Goal: Task Accomplishment & Management: Complete application form

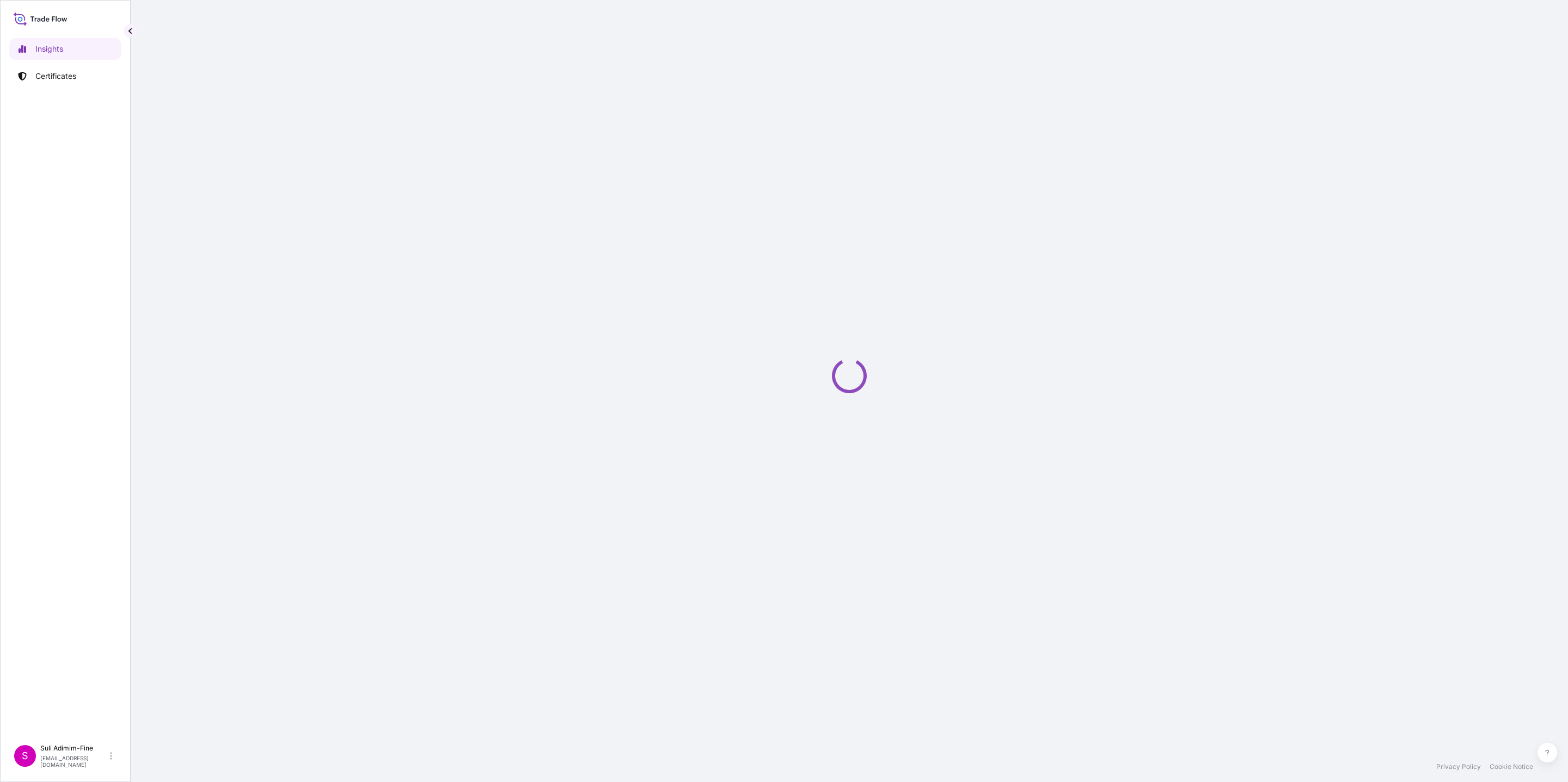
select select "2025"
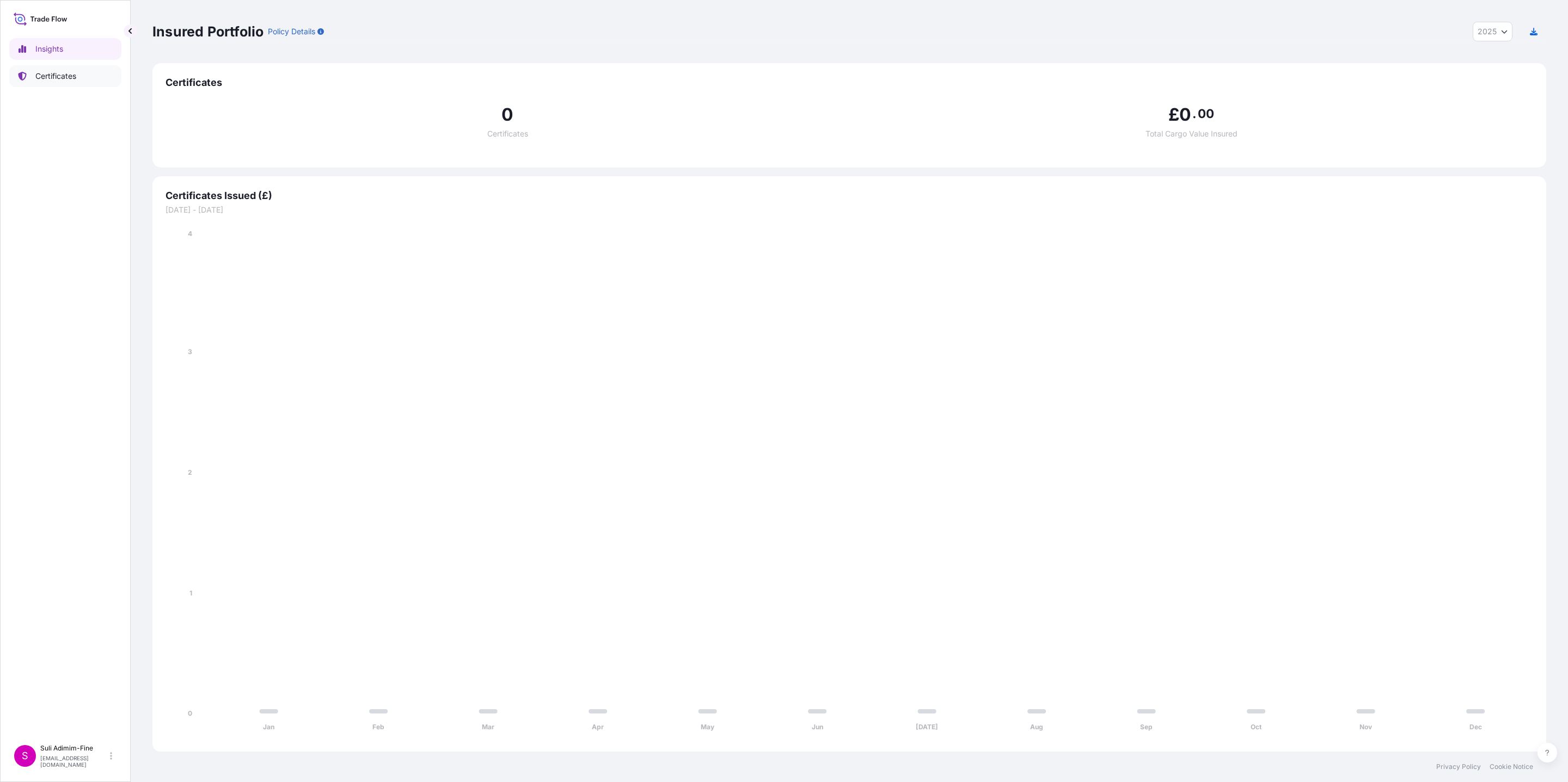
click at [65, 74] on p "Certificates" at bounding box center [56, 76] width 41 height 10
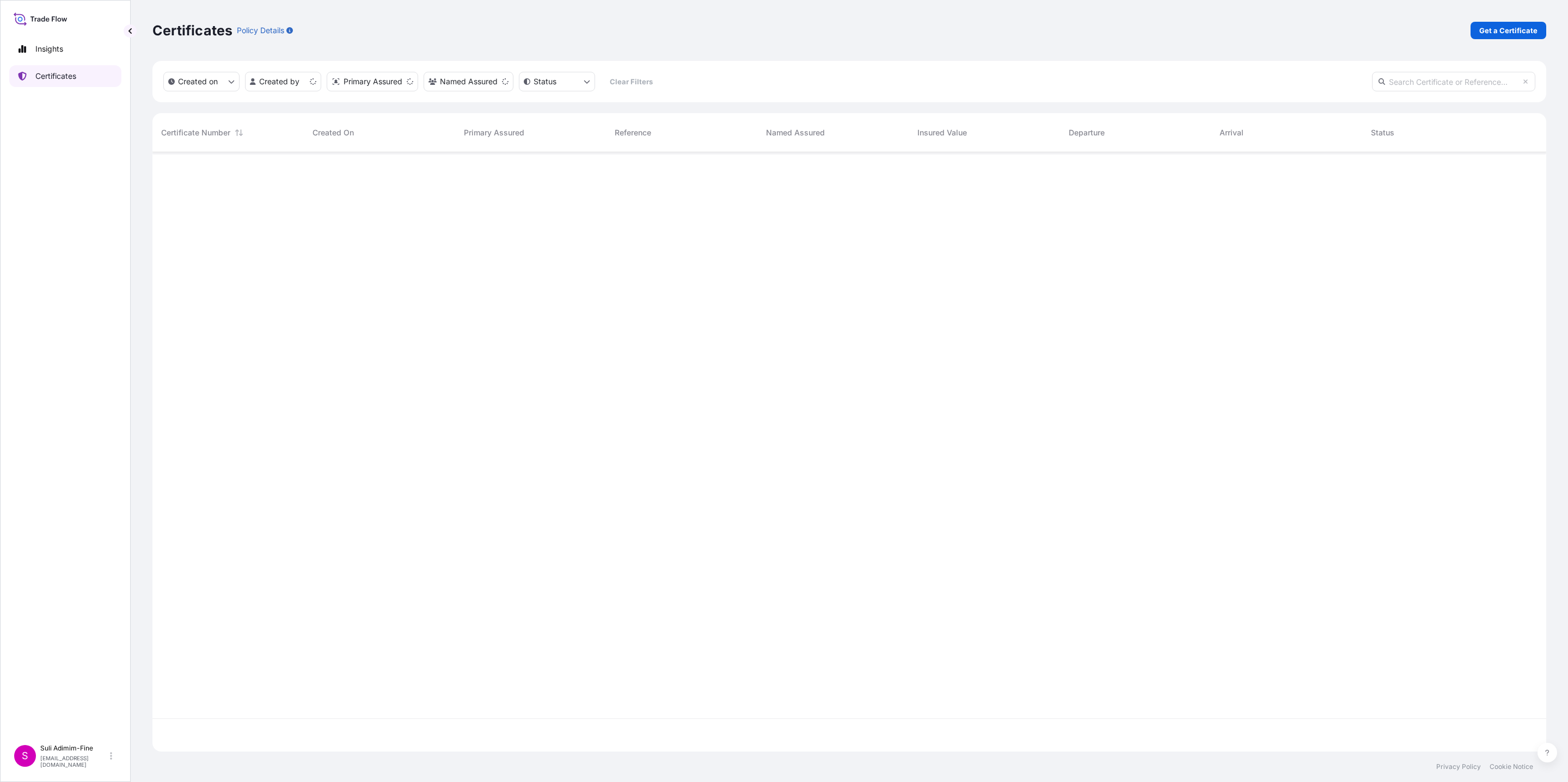
scroll to position [593, 1380]
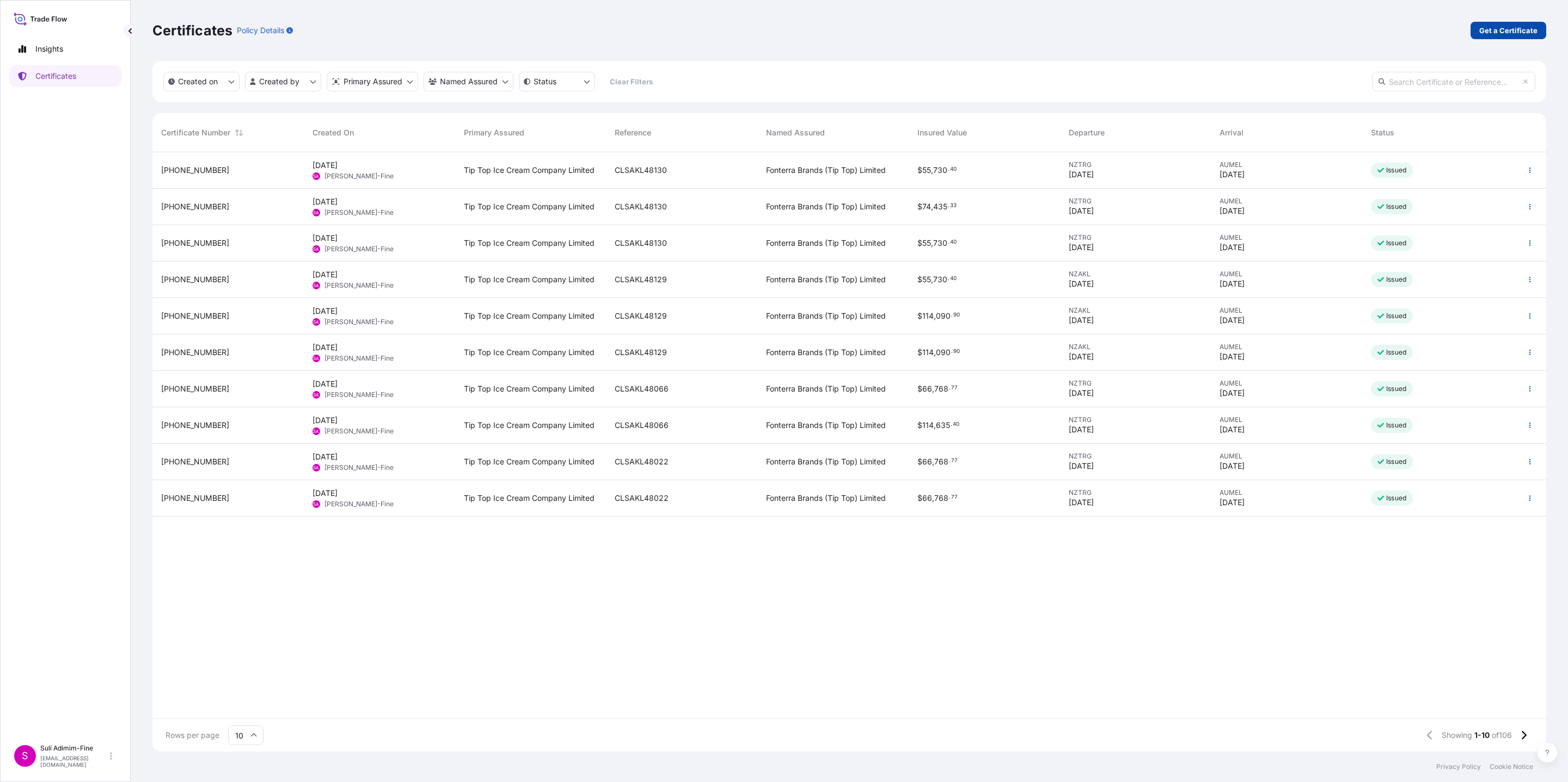
click at [1484, 31] on p "Get a Certificate" at bounding box center [1508, 30] width 58 height 10
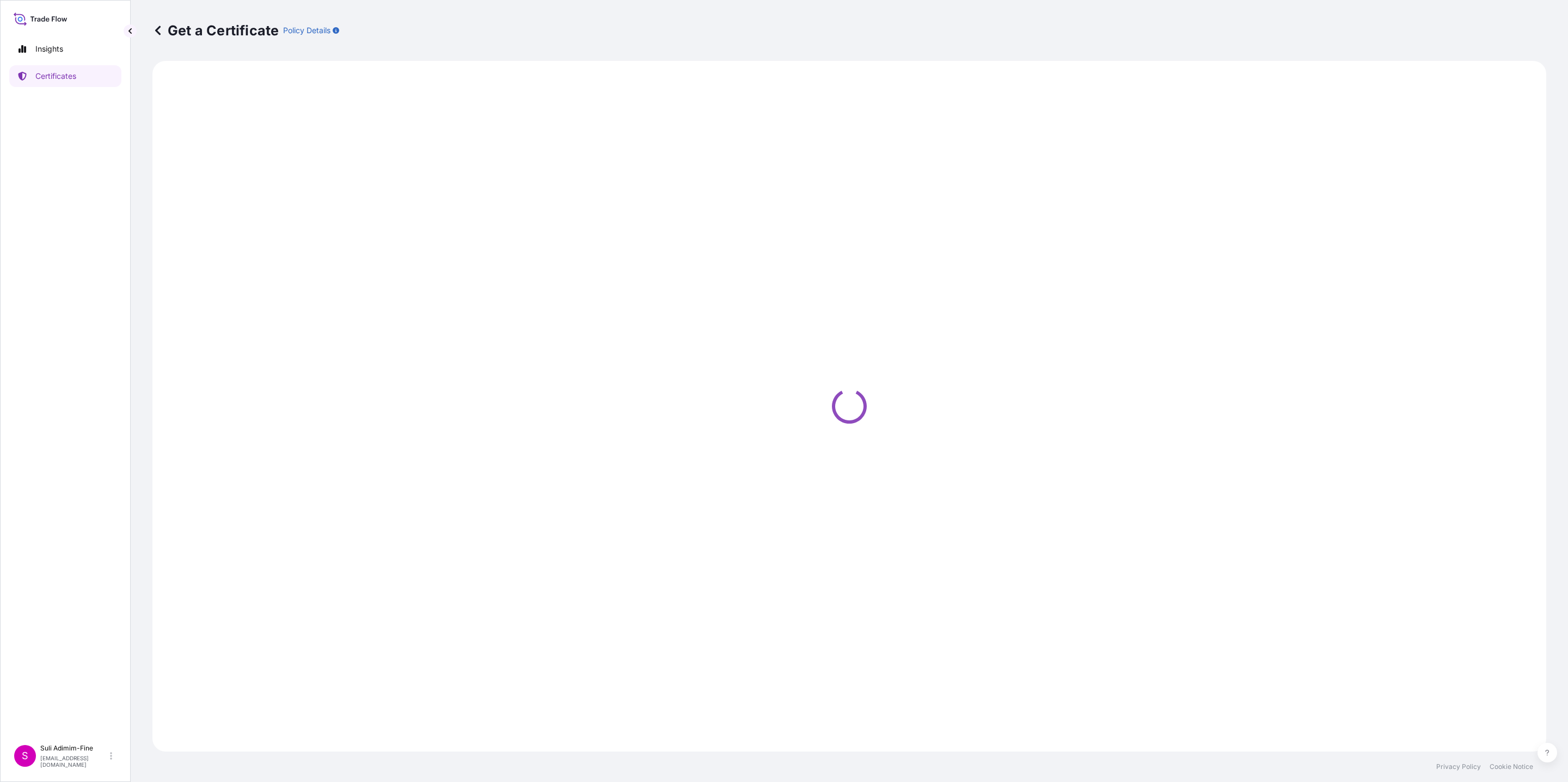
select select "Ocean Vessel"
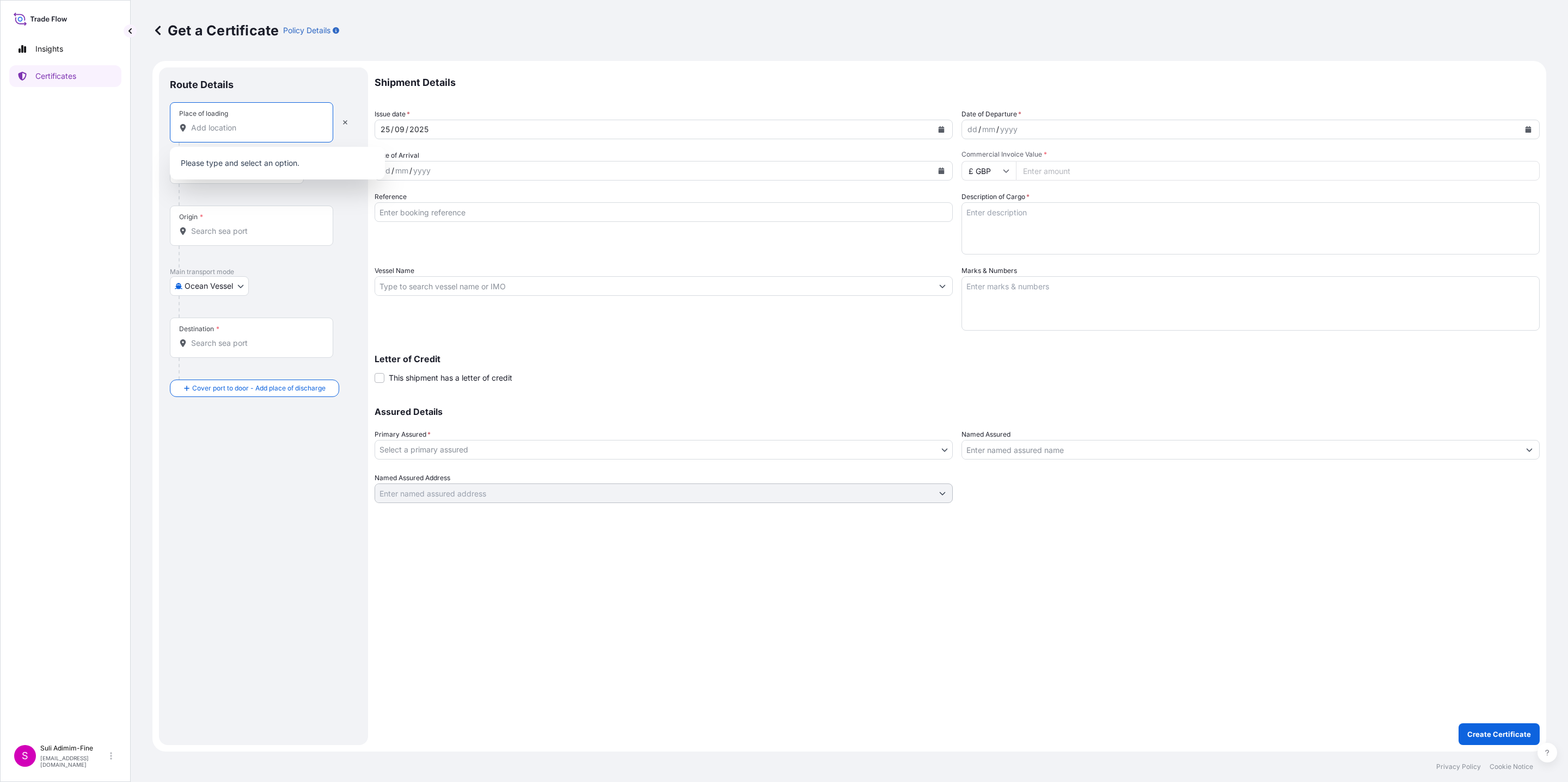
click at [244, 131] on input "Place of loading" at bounding box center [255, 127] width 128 height 10
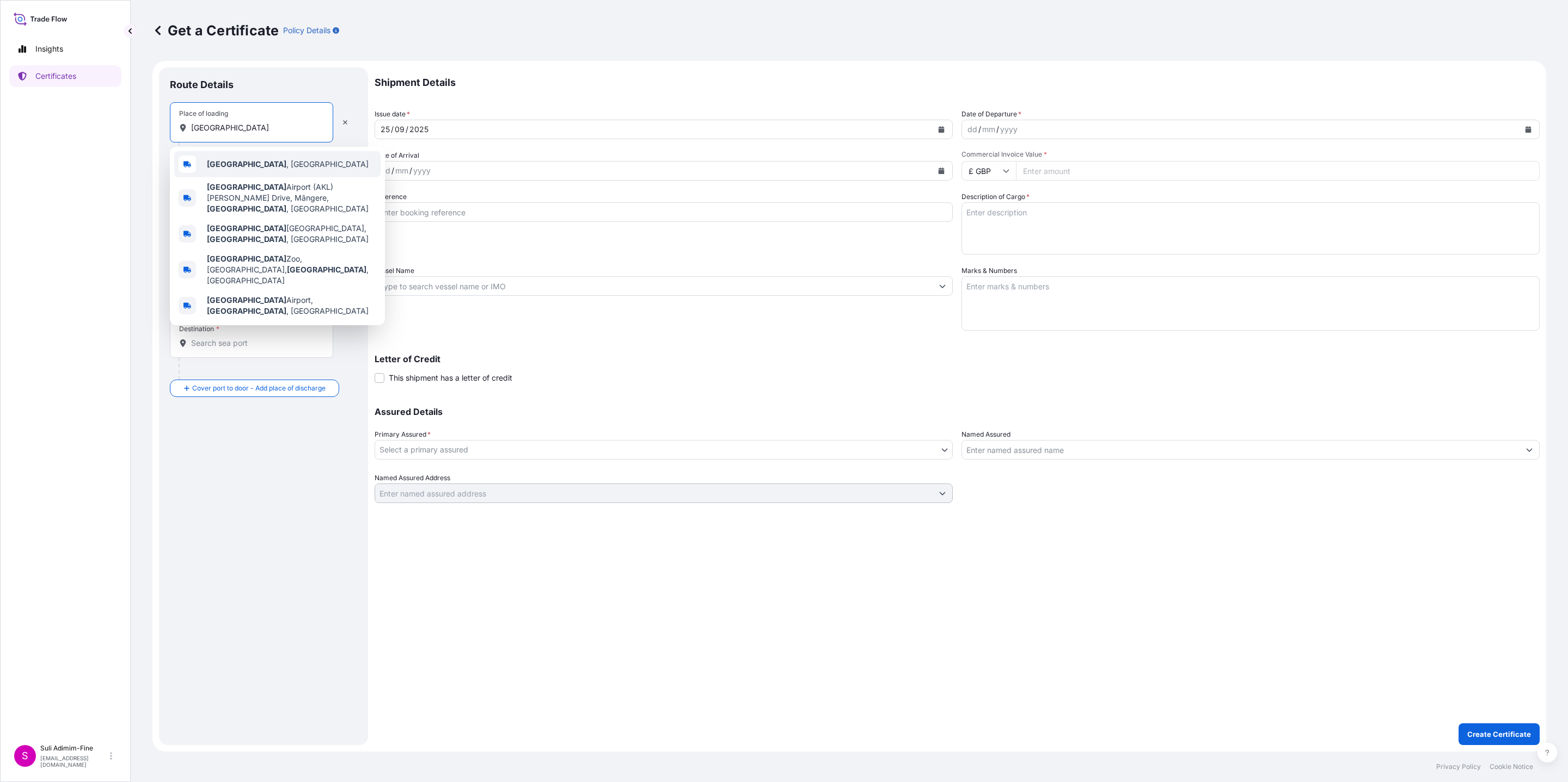
click at [229, 164] on b "[GEOGRAPHIC_DATA]" at bounding box center [246, 164] width 80 height 9
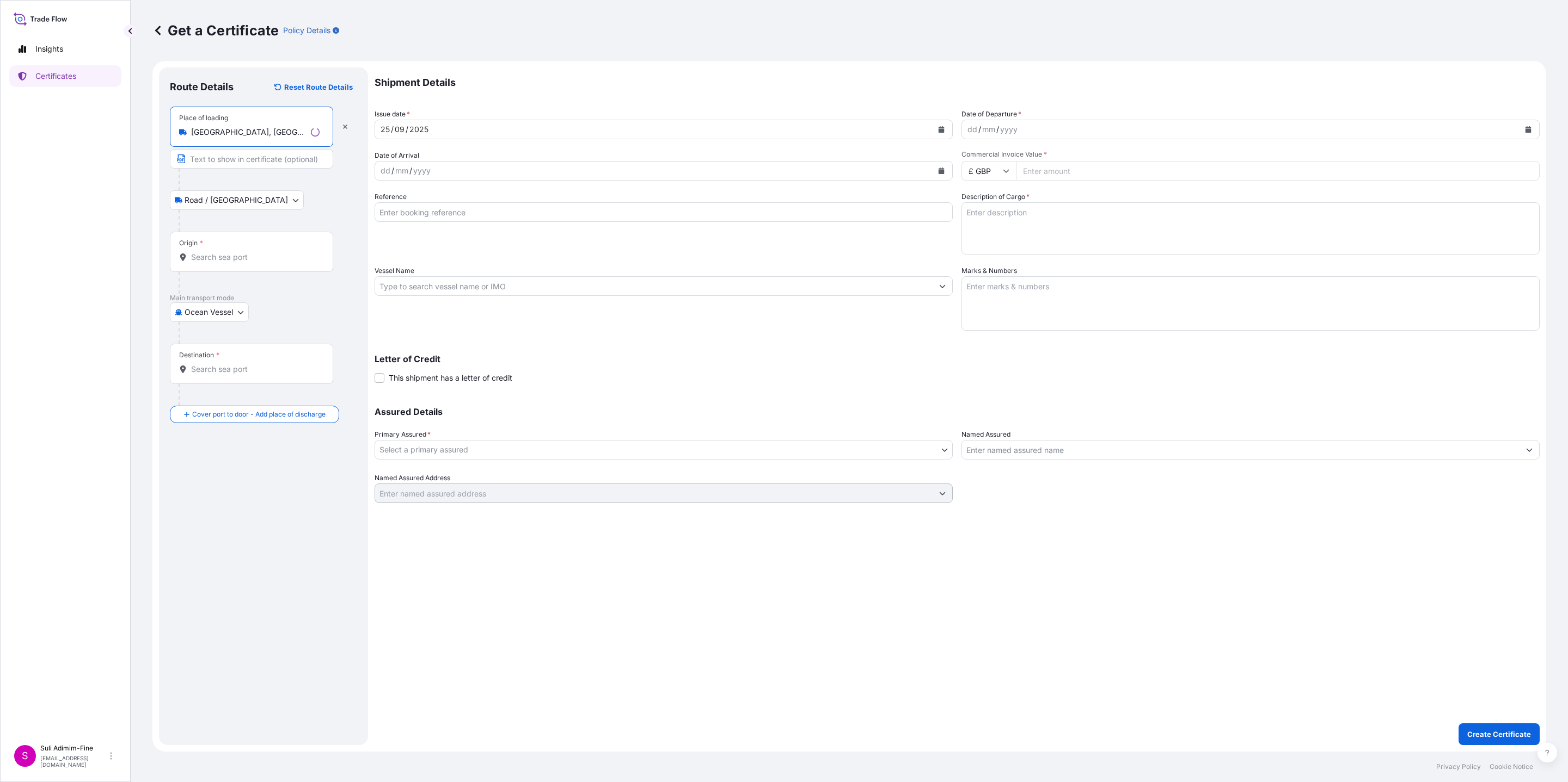
type input "[GEOGRAPHIC_DATA], [GEOGRAPHIC_DATA]"
click at [211, 257] on input "Origin *" at bounding box center [255, 256] width 128 height 10
click at [302, 294] on span "NZAKL - [GEOGRAPHIC_DATA], [GEOGRAPHIC_DATA]" at bounding box center [291, 296] width 169 height 22
type input "NZAKL - [GEOGRAPHIC_DATA], [GEOGRAPHIC_DATA]"
click at [205, 398] on div "Destination *" at bounding box center [252, 385] width 163 height 40
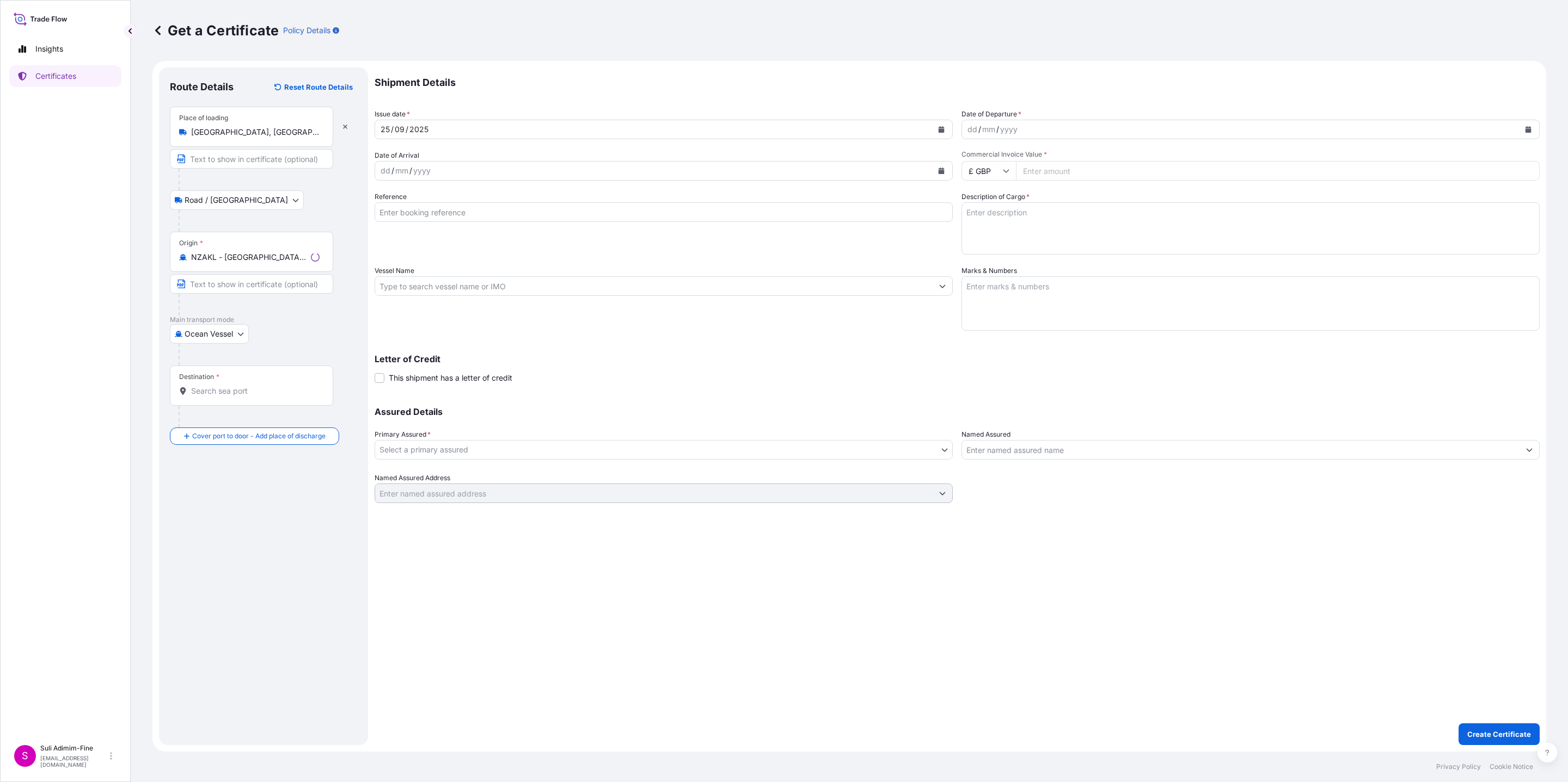
click at [205, 397] on input "Destination *" at bounding box center [255, 390] width 128 height 10
click at [264, 427] on span "AUMEL - [GEOGRAPHIC_DATA], [GEOGRAPHIC_DATA]" at bounding box center [291, 431] width 169 height 22
type input "AUMEL - [GEOGRAPHIC_DATA], [GEOGRAPHIC_DATA]"
click at [942, 132] on icon "Calendar" at bounding box center [940, 130] width 6 height 6
click at [391, 262] on div "22" at bounding box center [394, 262] width 19 height 19
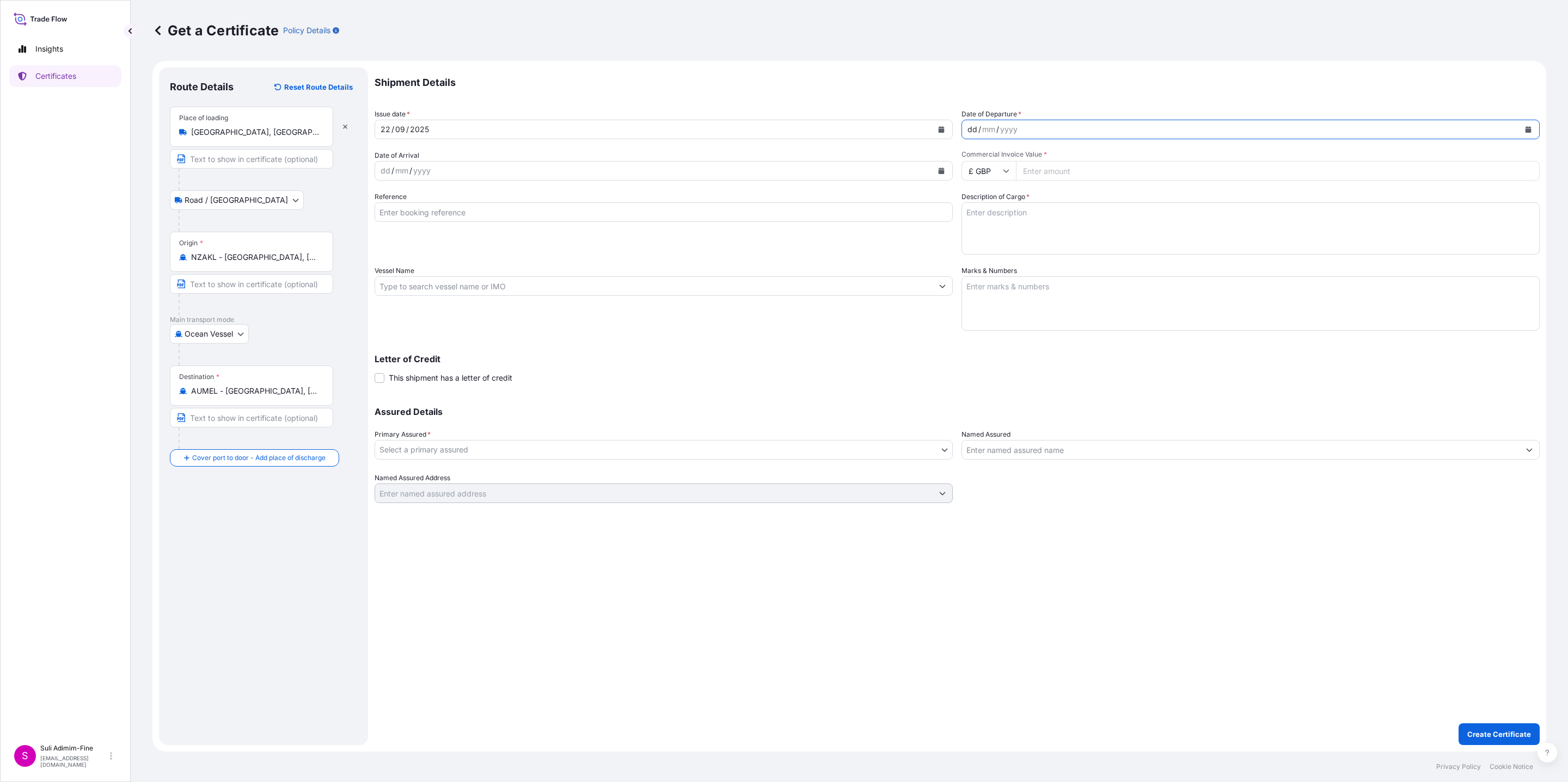
click at [1060, 132] on div "dd / mm / yyyy" at bounding box center [1240, 129] width 557 height 19
click at [1528, 131] on icon "Calendar" at bounding box center [1528, 130] width 6 height 6
click at [1103, 264] on div "28" at bounding box center [1104, 262] width 19 height 19
click at [940, 170] on icon "Calendar" at bounding box center [940, 171] width 6 height 6
click at [515, 203] on icon "Next" at bounding box center [514, 202] width 6 height 6
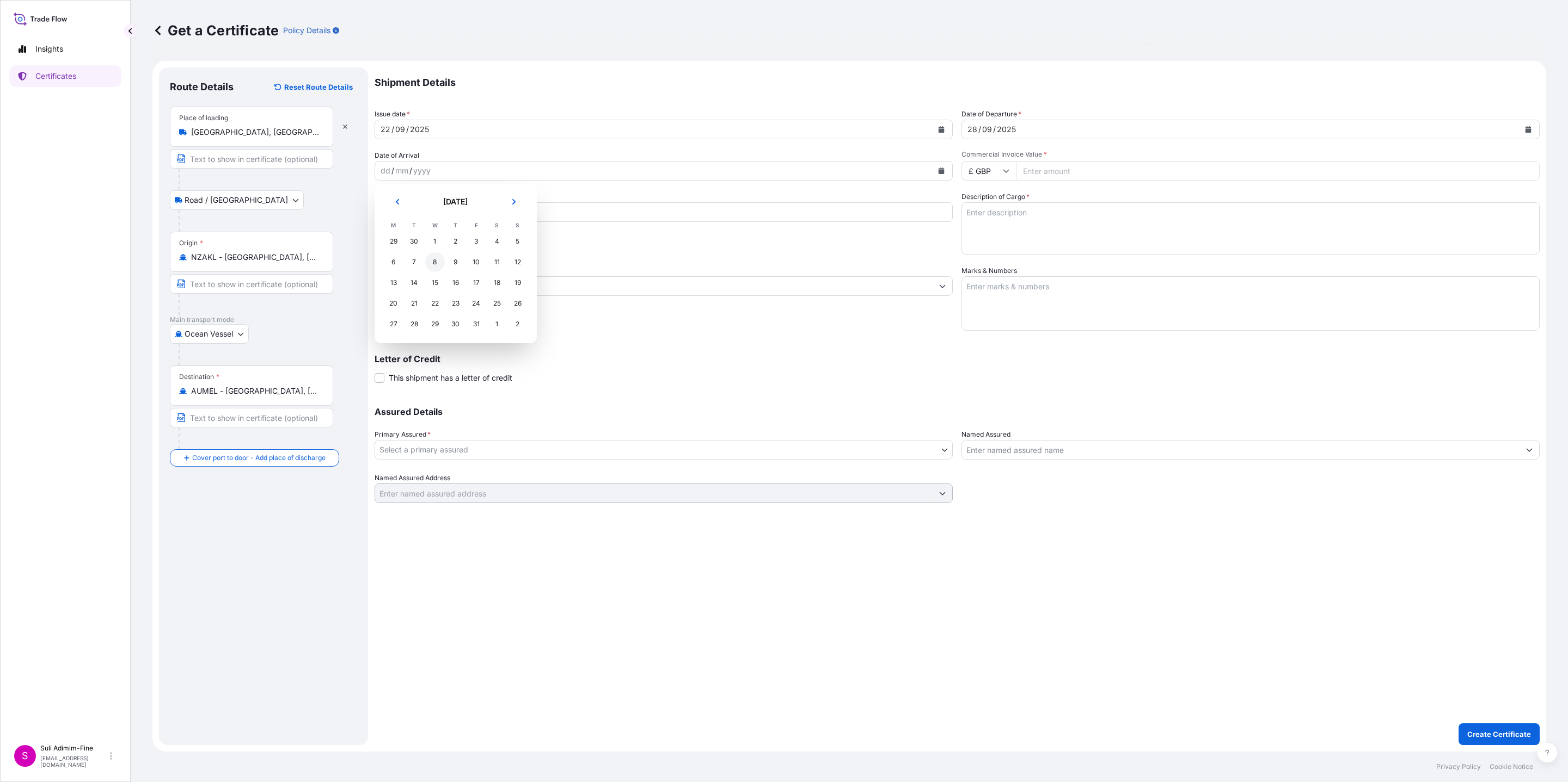
click at [432, 264] on div "8" at bounding box center [435, 262] width 19 height 19
click at [996, 167] on input "£ GBP" at bounding box center [988, 171] width 54 height 19
click at [982, 130] on div "$ NZD" at bounding box center [988, 119] width 46 height 21
type input "$ NZD"
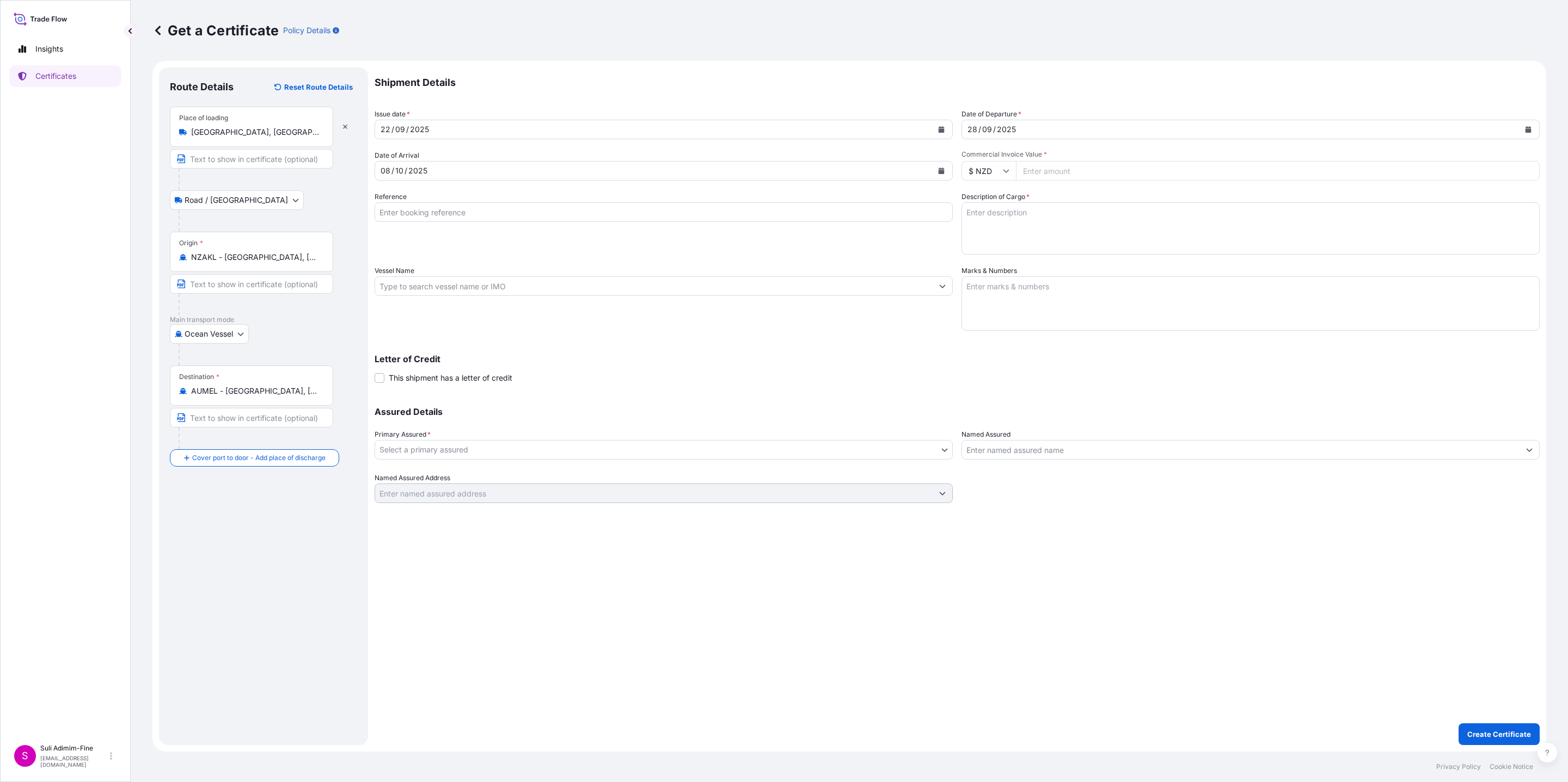
click at [473, 219] on input "Reference" at bounding box center [663, 212] width 578 height 19
paste input "CLSAKL48147"
type input "CLSAKL48147"
click at [466, 285] on input "Vessel Name" at bounding box center [653, 286] width 557 height 19
paste input "[PERSON_NAME]"
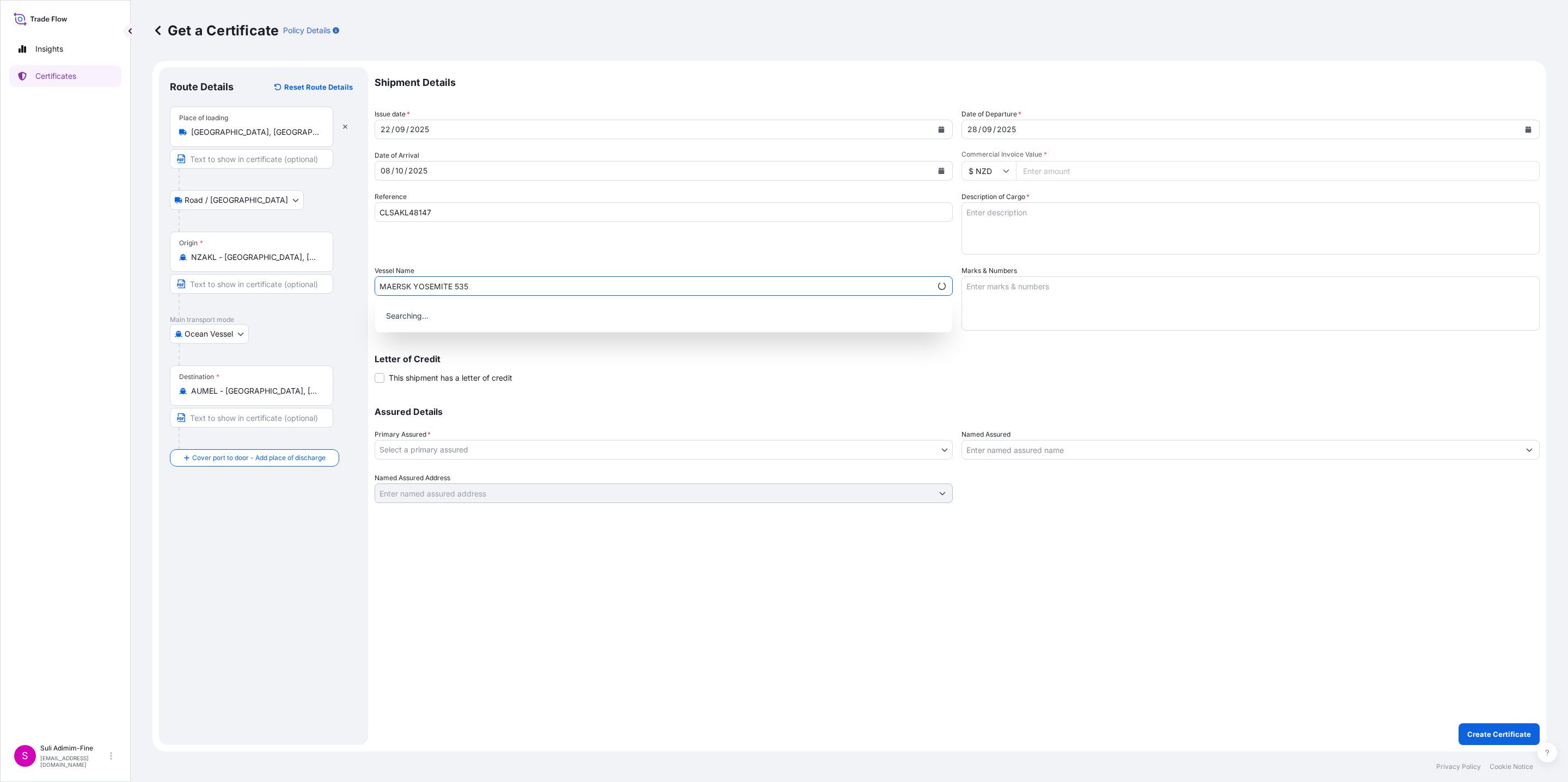
type input "MAERSK YOSEMITE 535"
click at [466, 452] on body "0 options available. Insights Certificates S Suli Adimim-Fine [EMAIL_ADDRESS][D…" at bounding box center [784, 391] width 1568 height 782
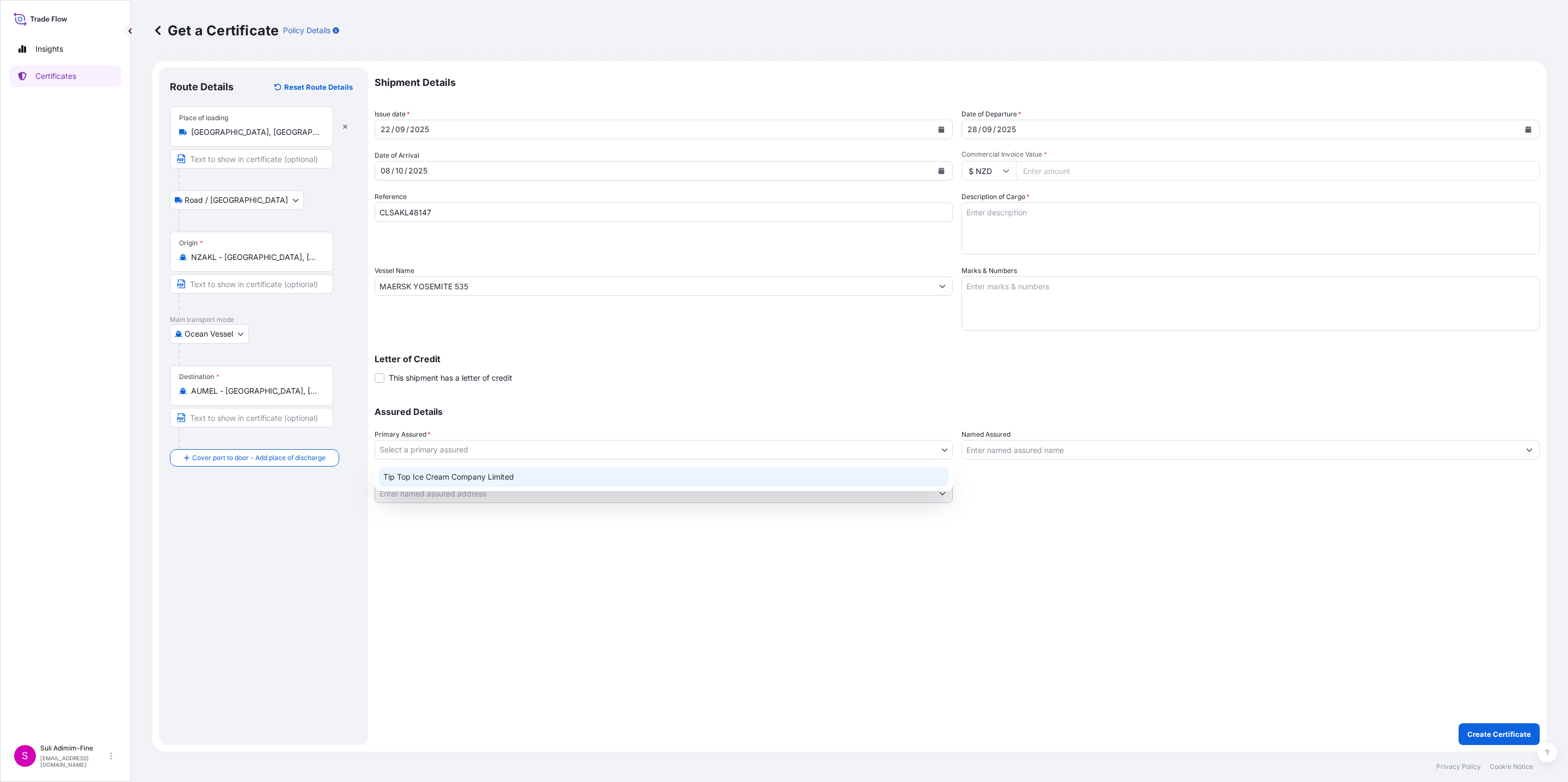
click at [459, 480] on div "Tip Top Ice Cream Company Limited" at bounding box center [664, 477] width 569 height 19
select select "31891"
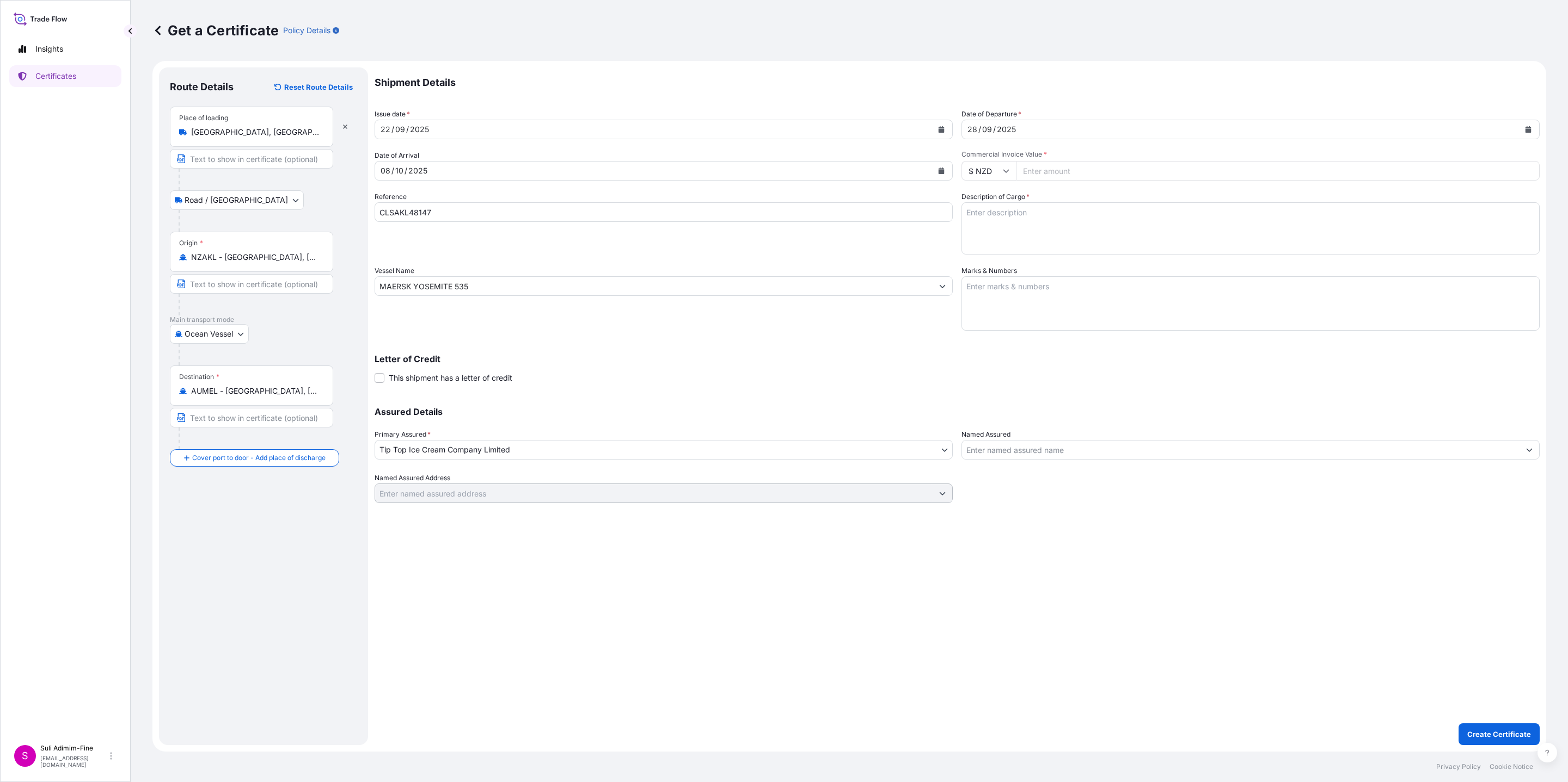
click at [1074, 172] on input "Commercial Invoice Value *" at bounding box center [1277, 171] width 523 height 19
paste input "73656.00"
type input "73656.00"
click at [1049, 293] on textarea "Marks & Numbers" at bounding box center [1250, 303] width 578 height 54
paste textarea "Shipment: 1001796 2400 CS OF PRODUCT -25 DEGREES 1x40FT REEFER"
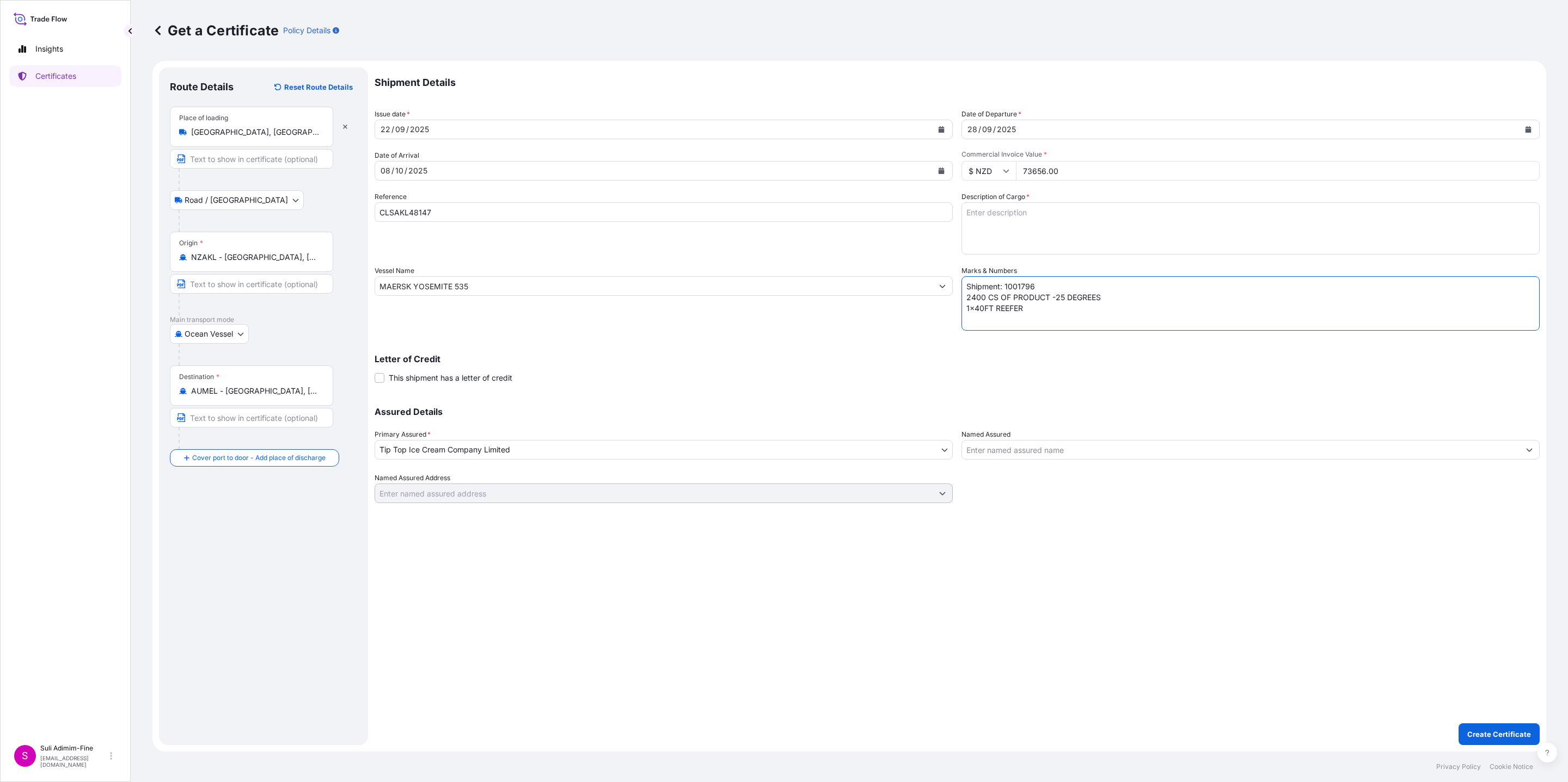
type textarea "Shipment: 1001796 2400 CS OF PRODUCT -25 DEGREES 1x40FT REEFER"
click at [1007, 214] on textarea "Description of Cargo *" at bounding box center [1250, 228] width 578 height 52
paste textarea "Assorted cartons of ice cream"
type textarea "Assorted cartons of ice cream"
click at [1052, 286] on textarea "Shipment: 1001796 2400 CS OF PRODUCT -25 DEGREES 1x40FT REEFER" at bounding box center [1250, 303] width 578 height 54
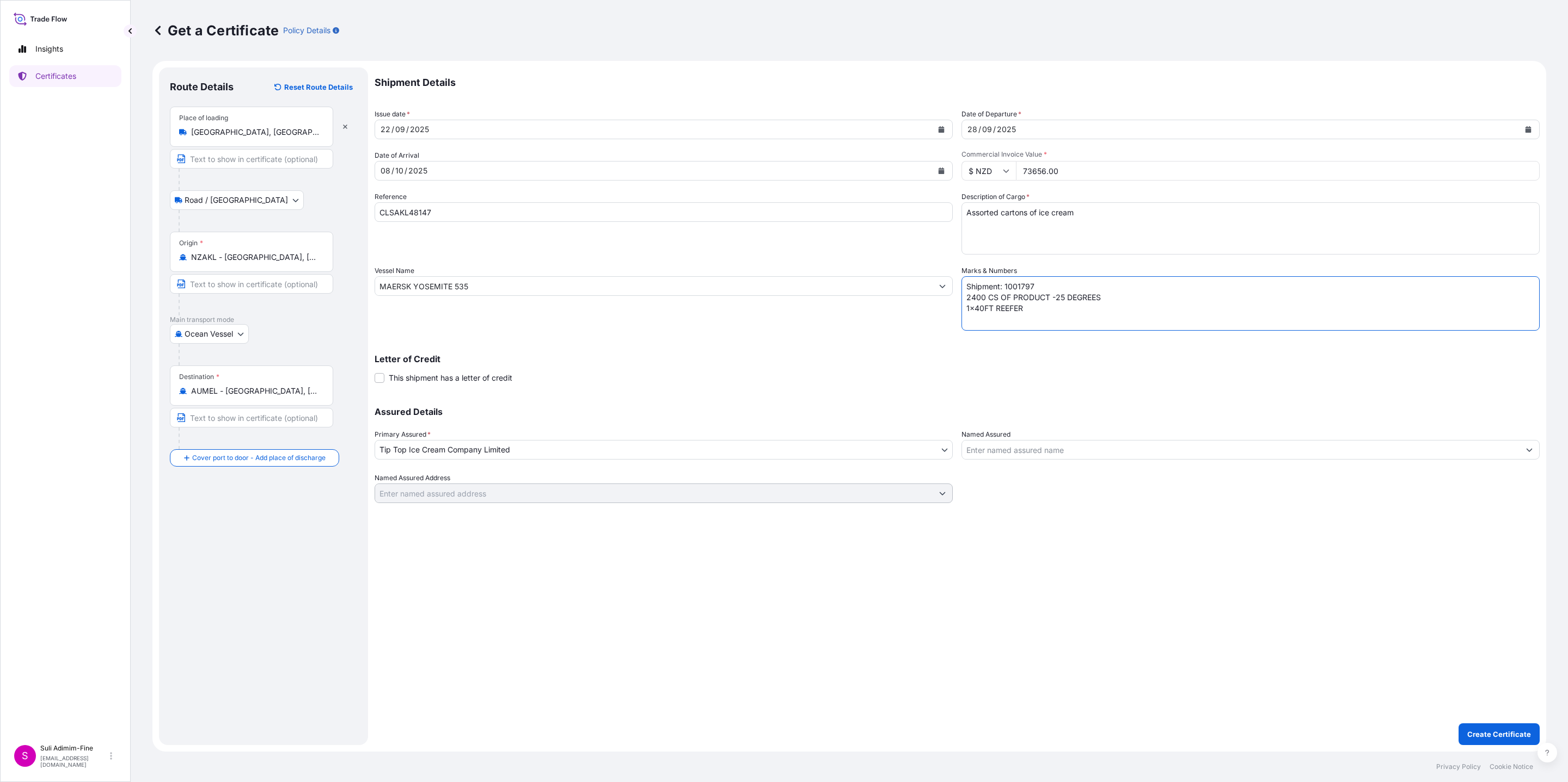
type textarea "Shipment: 1001797 2400 CS OF PRODUCT -25 DEGREES 1x40FT REEFER"
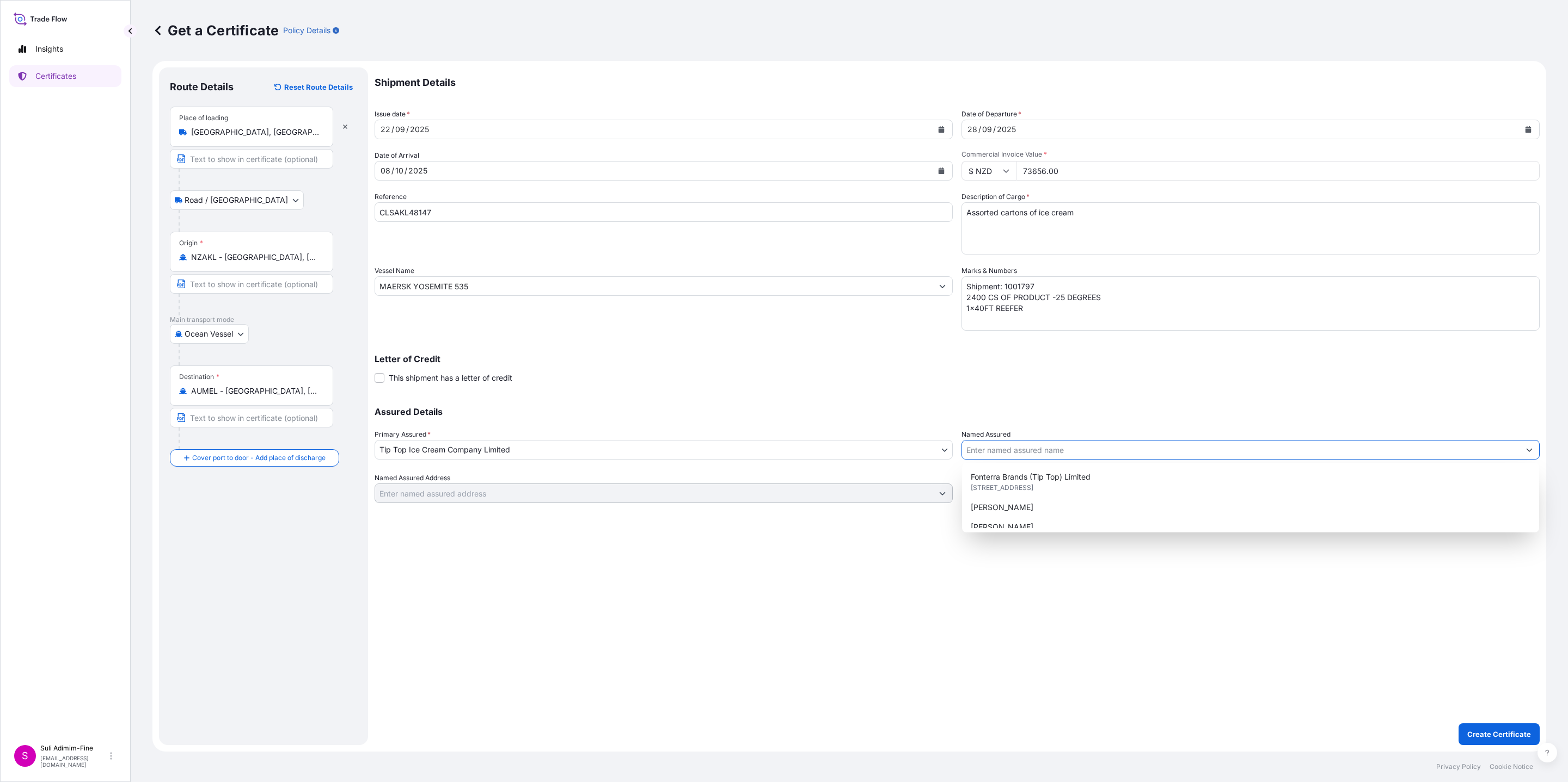
click at [1037, 451] on input "Named Assured" at bounding box center [1240, 450] width 557 height 19
click at [1020, 478] on span "Fonterra Brands (Tip Top) Limited" at bounding box center [1030, 476] width 119 height 10
type input "Fonterra Brands (Tip Top) Limited"
type input "[STREET_ADDRESS]"
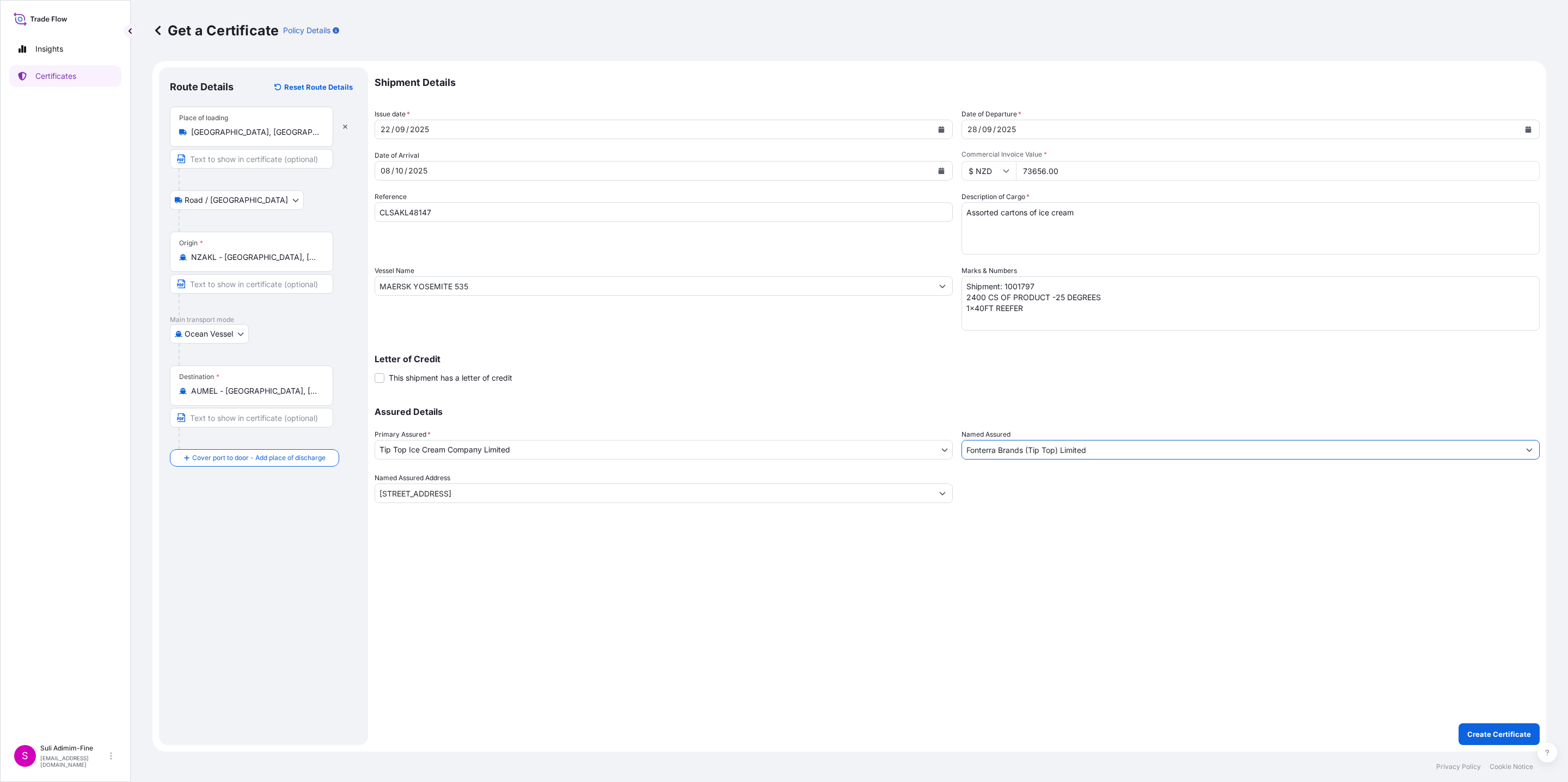
click at [1013, 572] on div "Shipment Details Issue date * [DATE] Date of Departure * [DATE] Date of Arrival…" at bounding box center [957, 406] width 1165 height 678
click at [1506, 736] on p "Create Certificate" at bounding box center [1499, 734] width 64 height 10
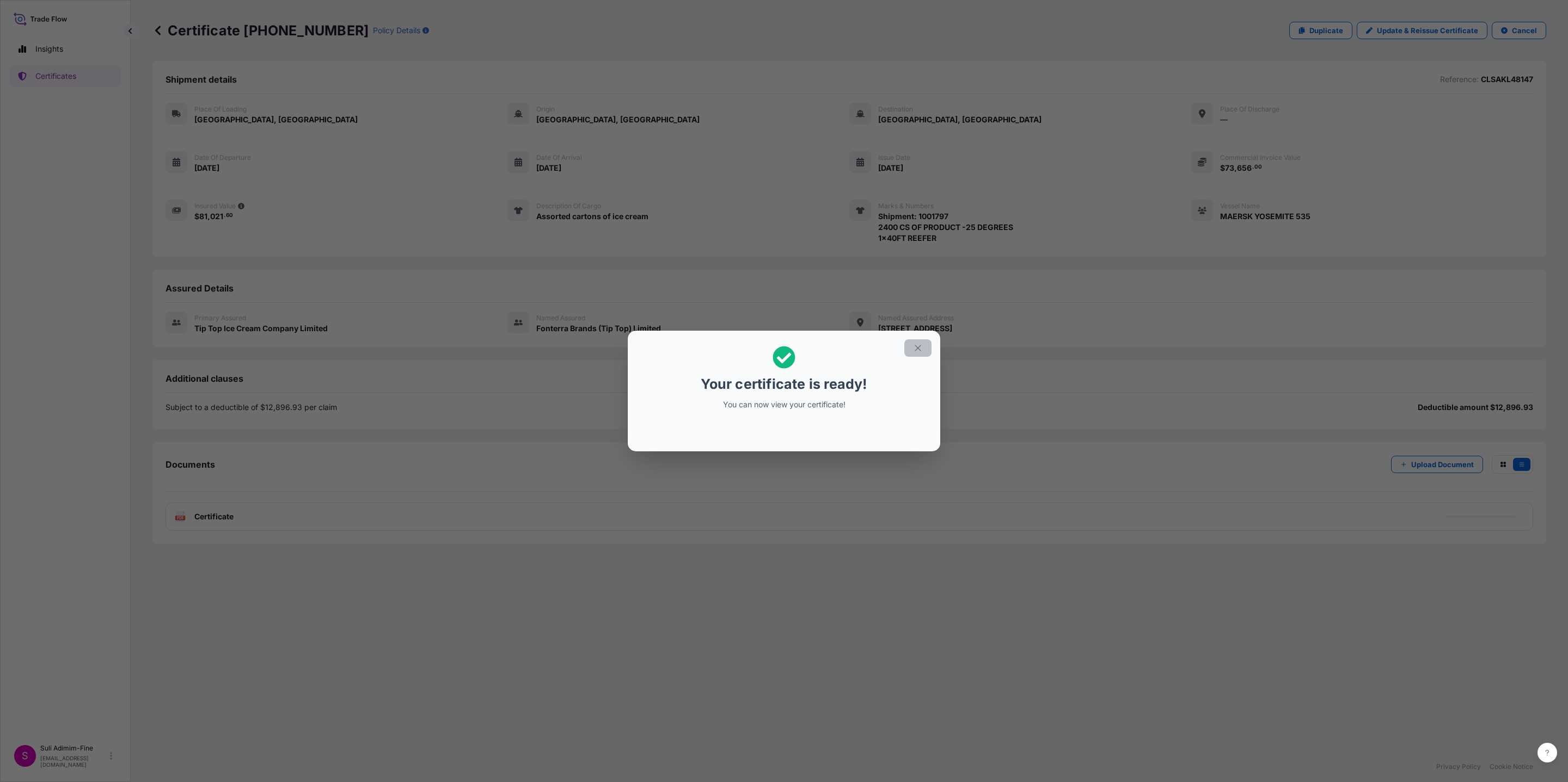
click at [920, 347] on icon "button" at bounding box center [918, 348] width 10 height 10
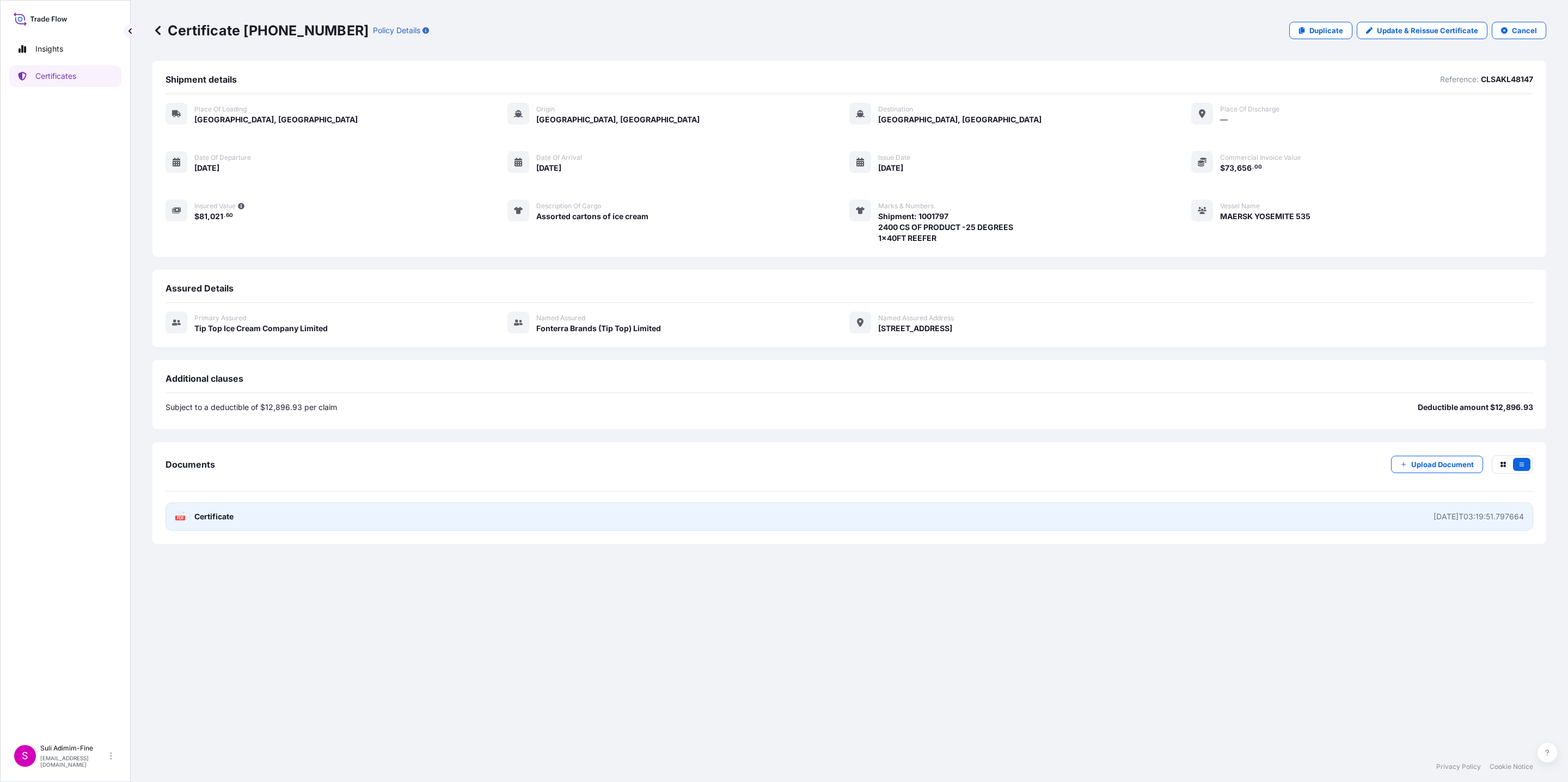
click at [223, 518] on span "Certificate" at bounding box center [214, 516] width 40 height 10
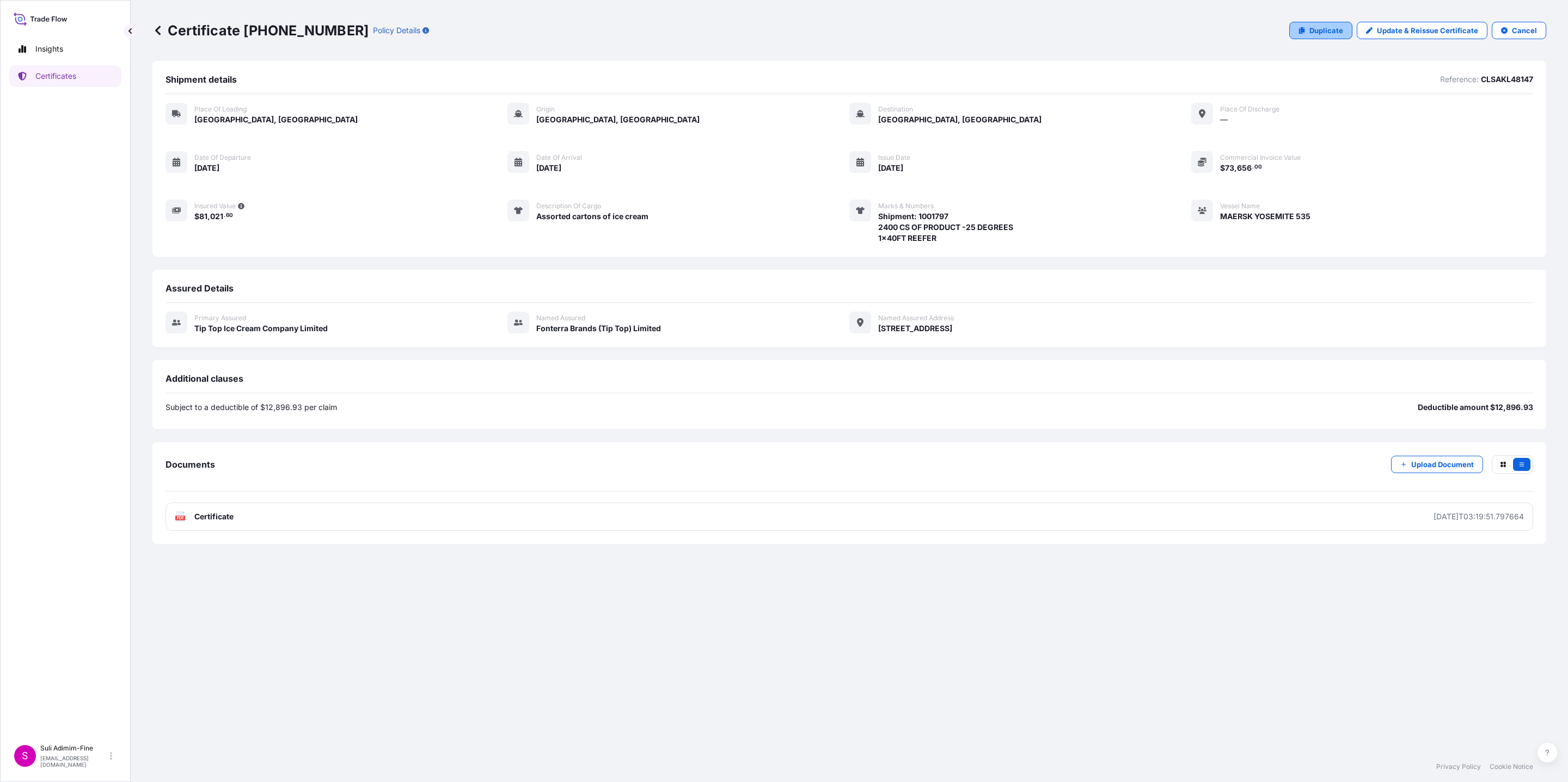
click at [1330, 31] on p "Duplicate" at bounding box center [1326, 30] width 34 height 10
select select "Road / [GEOGRAPHIC_DATA]"
select select "Ocean Vessel"
select select "31891"
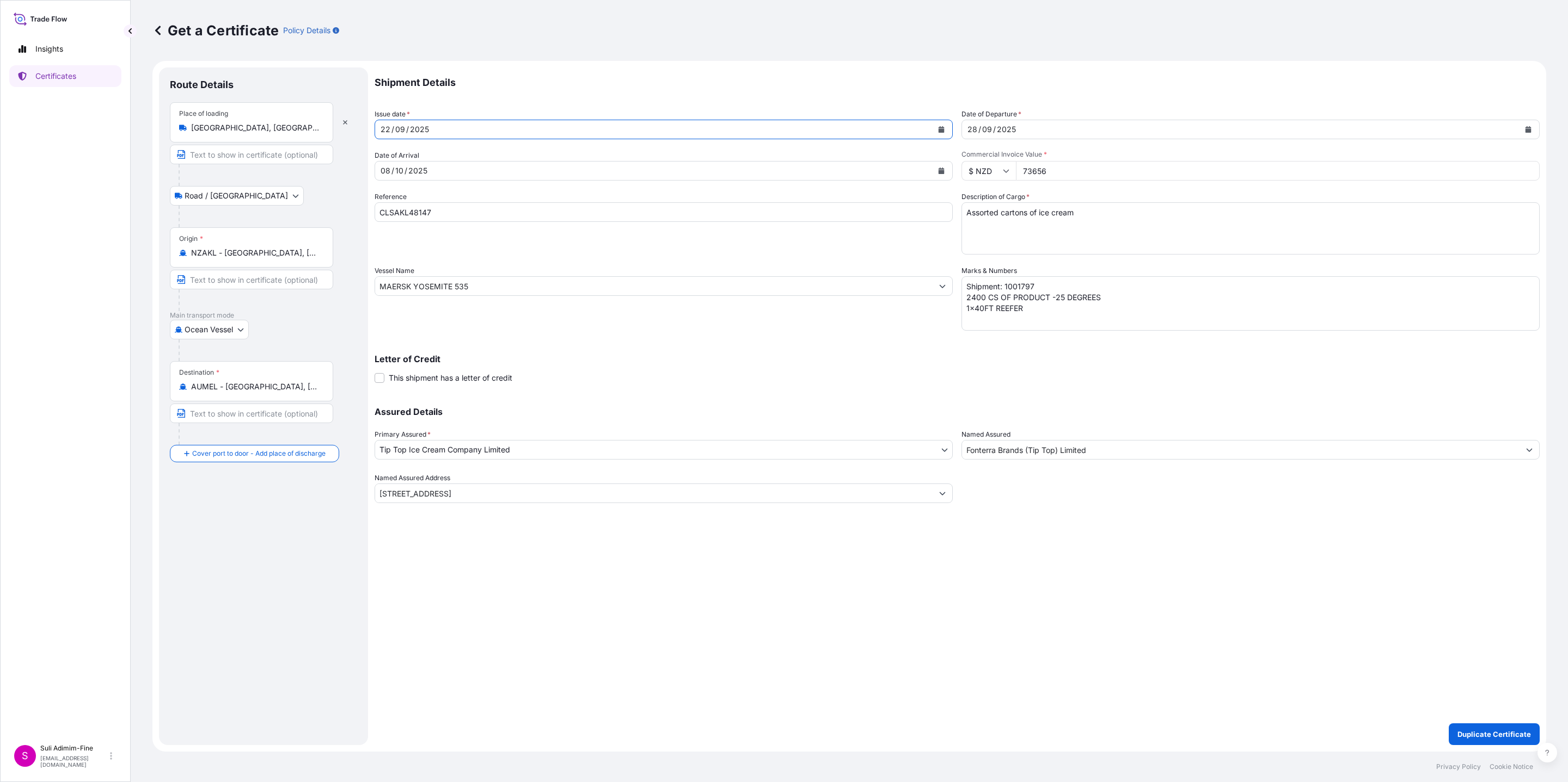
click at [936, 129] on button "Calendar" at bounding box center [941, 130] width 18 height 18
click at [410, 260] on div "23" at bounding box center [414, 262] width 19 height 19
drag, startPoint x: 1070, startPoint y: 168, endPoint x: 1106, endPoint y: 183, distance: 39.0
click at [957, 167] on div "Shipment Details Issue date * [DATE] Date of Departure * [DATE] Date of Arrival…" at bounding box center [957, 285] width 1165 height 436
paste input "60287.04"
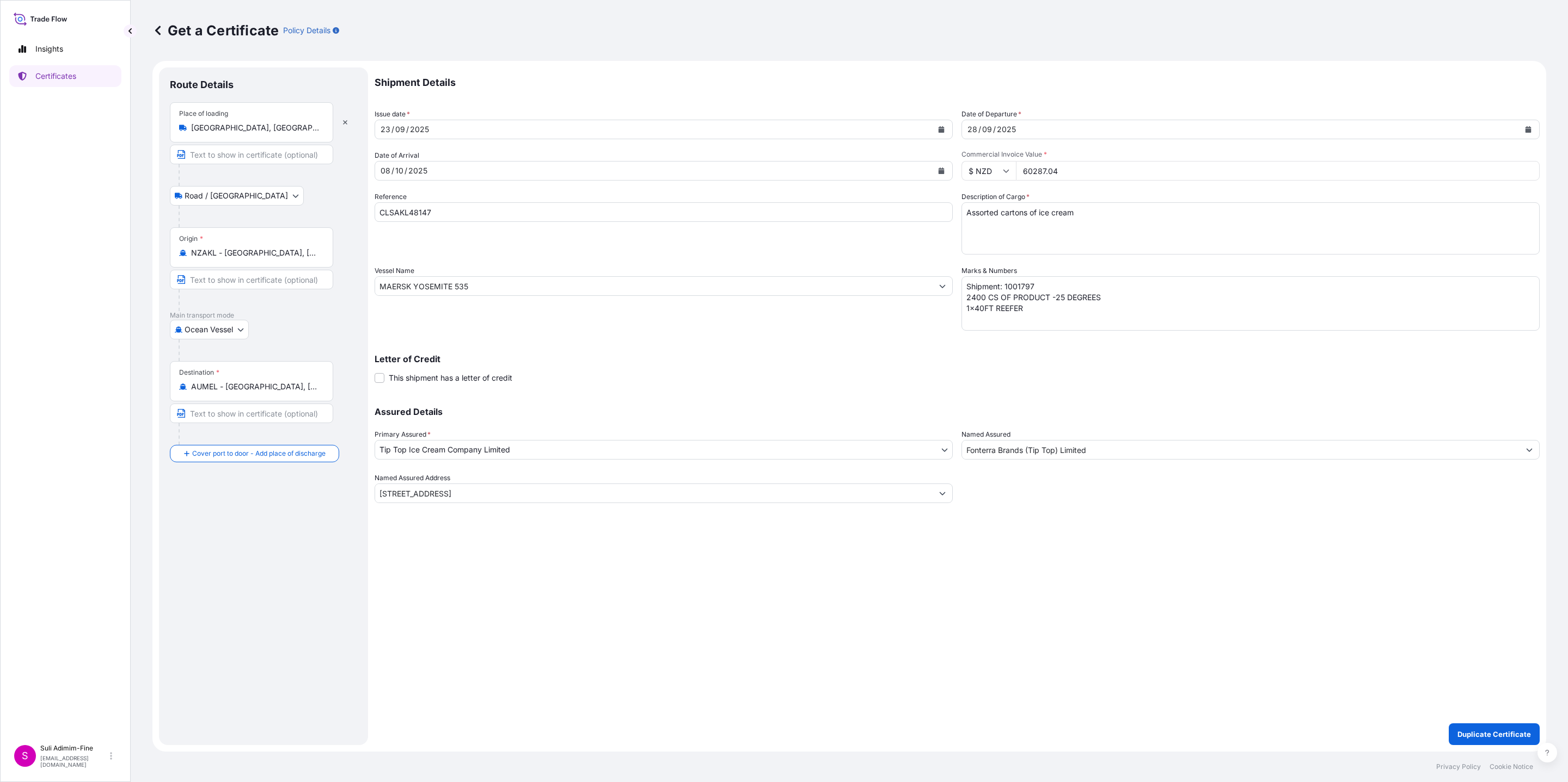
type input "60287.04"
click at [970, 298] on textarea "Shipment: 1001797 2400 CS OF PRODUCT -25 DEGREES 1x40FT REEFER" at bounding box center [1250, 303] width 578 height 54
click at [1053, 281] on textarea "Shipment: 1001797 2400 CS OF PRODUCT -25 DEGREES 1x40FT REEFER" at bounding box center [1250, 303] width 578 height 54
click at [982, 299] on textarea "Shipment: 1001797 2400 CS OF PRODUCT -25 DEGREES 1x40FT REEFER" at bounding box center [1250, 303] width 578 height 54
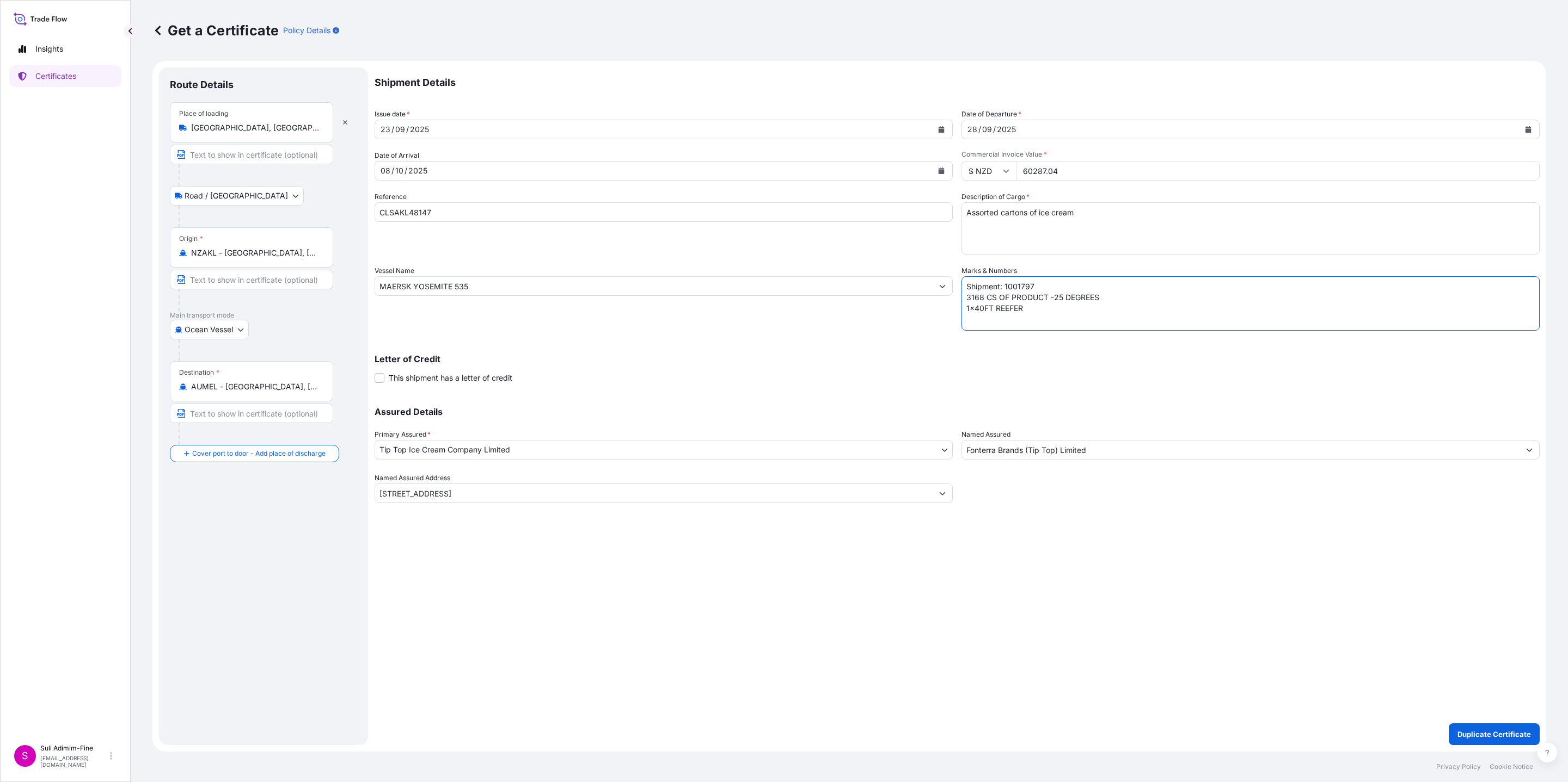
click at [1049, 287] on textarea "Shipment: 1001797 2400 CS OF PRODUCT -25 DEGREES 1x40FT REEFER" at bounding box center [1250, 303] width 578 height 54
type textarea "Shipment: 1001799 3168 CS OF PRODUCT -25 DEGREES 1x40FT REEFER"
click at [1489, 730] on p "Duplicate Certificate" at bounding box center [1494, 734] width 73 height 10
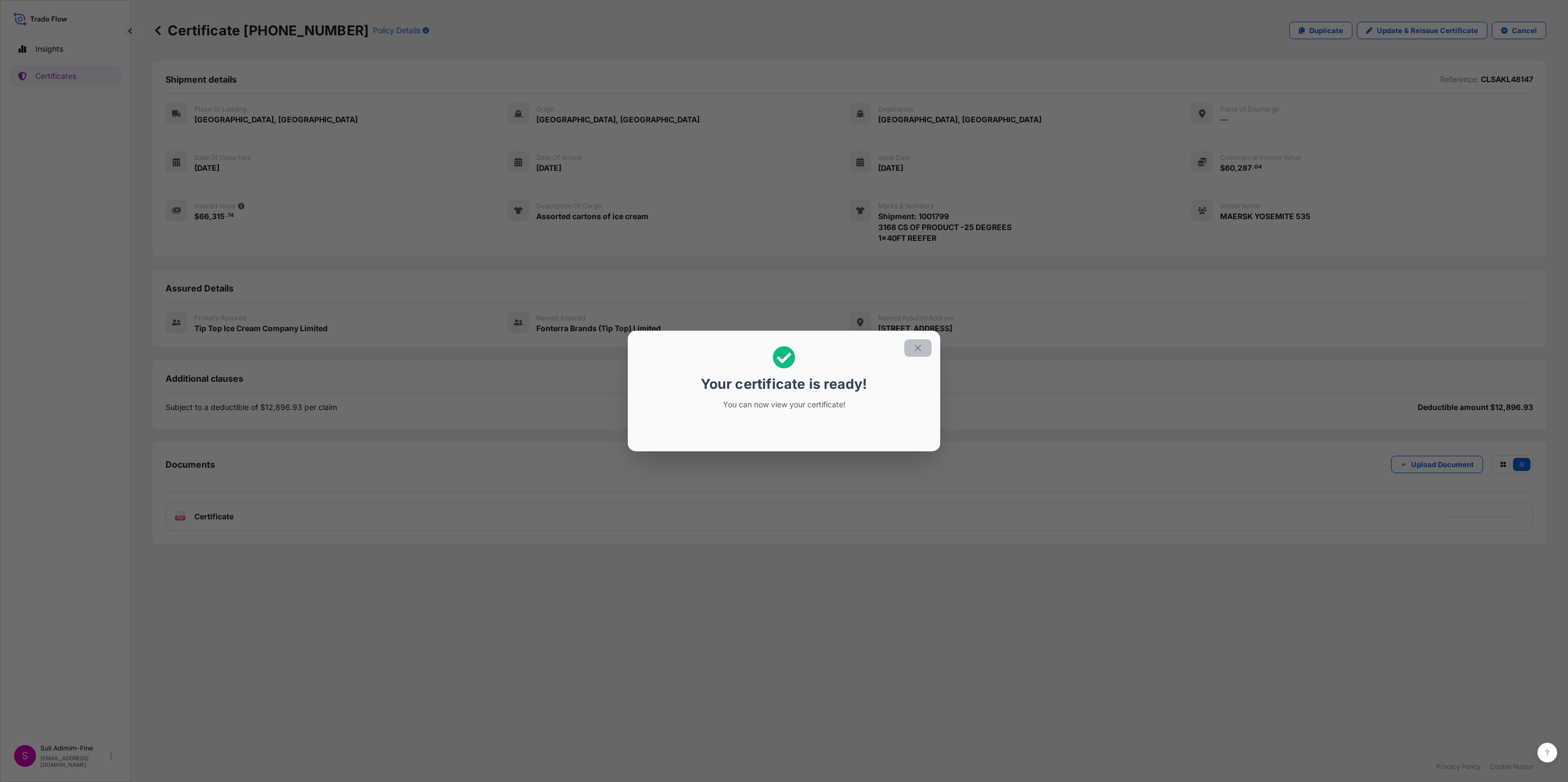
click at [920, 341] on button "button" at bounding box center [918, 348] width 27 height 18
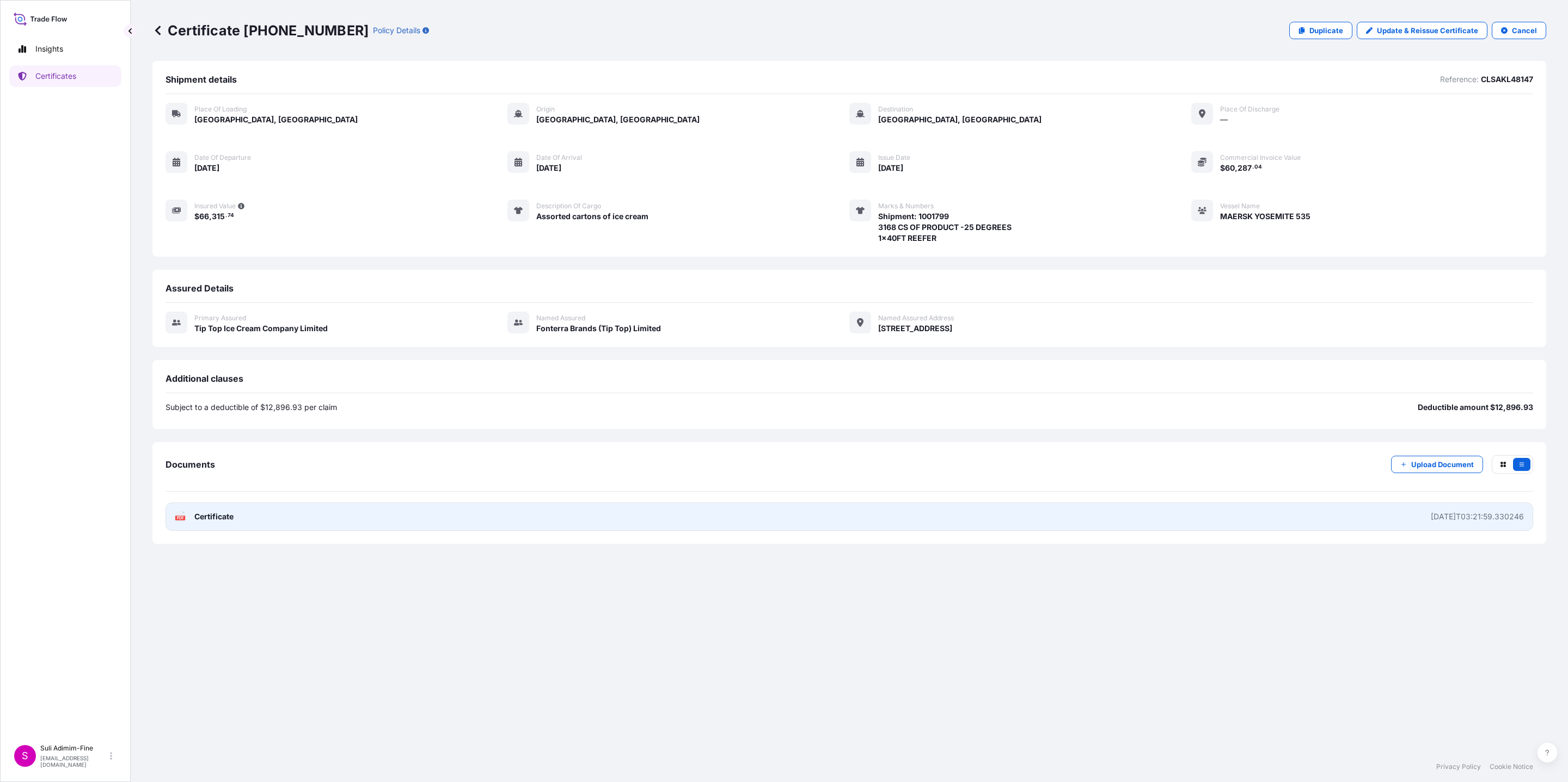
click at [214, 514] on span "Certificate" at bounding box center [214, 516] width 40 height 10
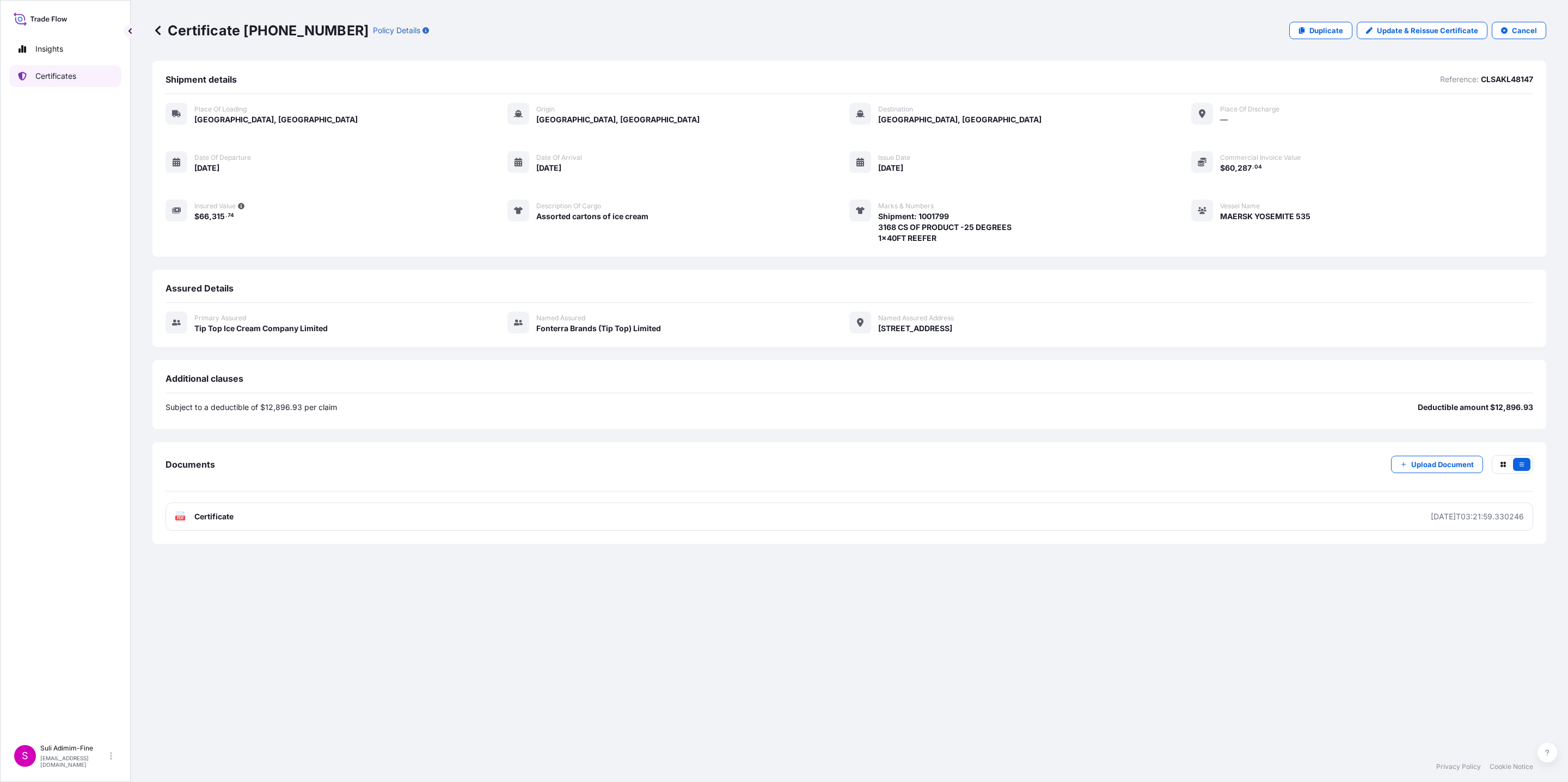
click at [65, 76] on p "Certificates" at bounding box center [56, 76] width 41 height 10
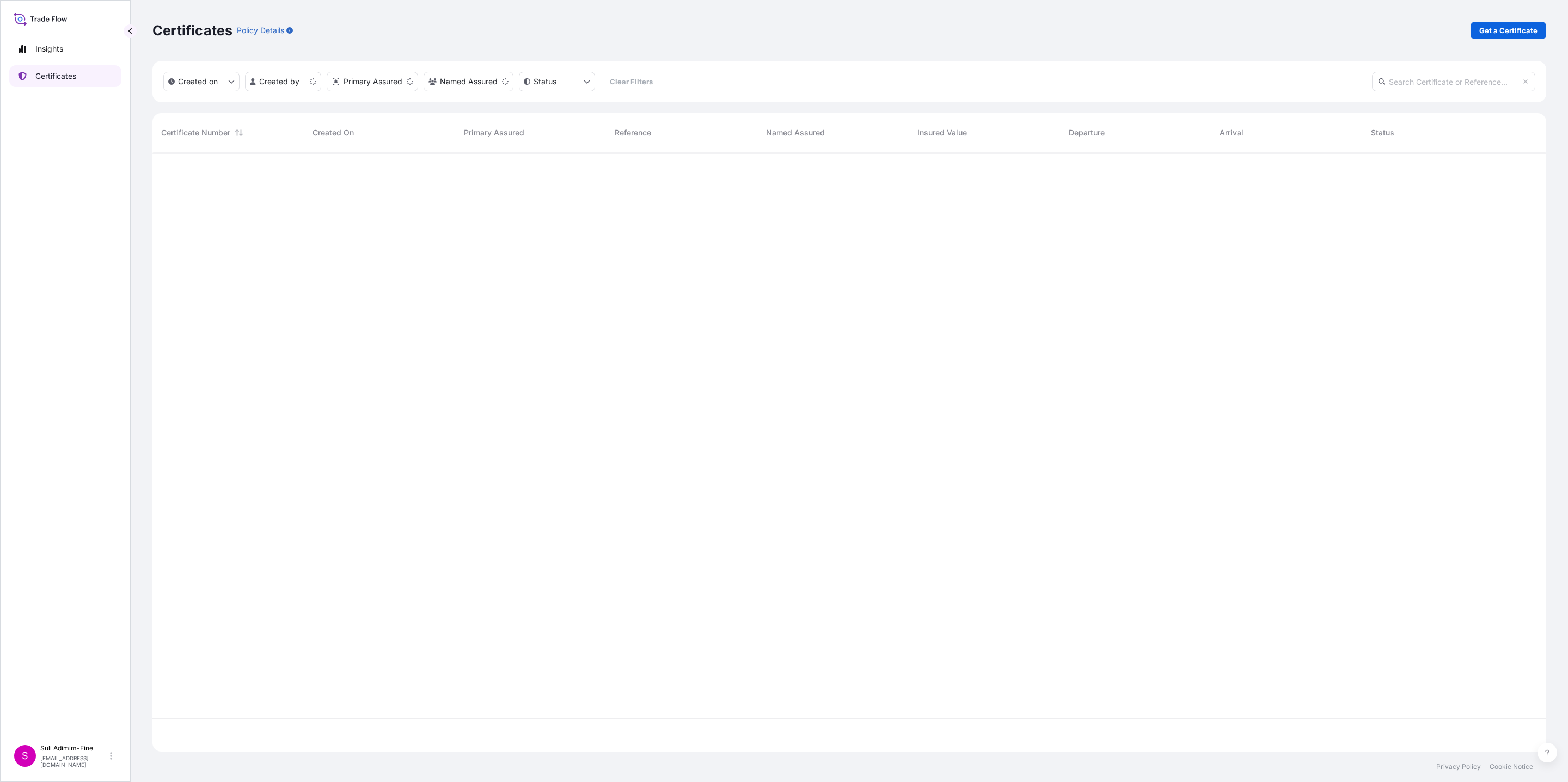
scroll to position [593, 1380]
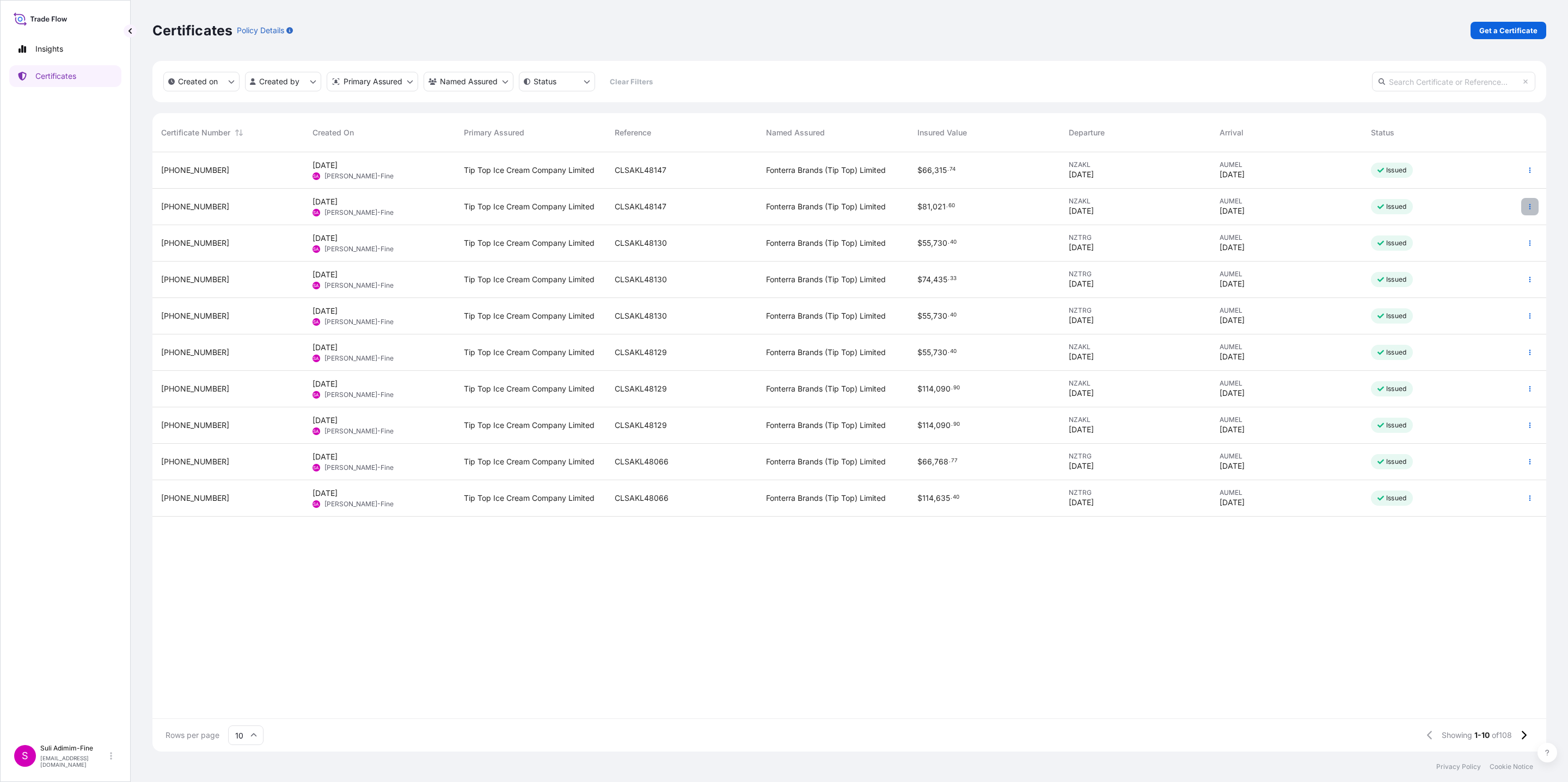
click at [1531, 208] on icon "button" at bounding box center [1529, 206] width 6 height 6
click at [1483, 247] on p "Download certificate" at bounding box center [1477, 247] width 73 height 10
click at [1527, 172] on icon "button" at bounding box center [1529, 170] width 6 height 6
click at [1466, 170] on p "Duplicate certificate" at bounding box center [1476, 172] width 72 height 10
select select "Road / [GEOGRAPHIC_DATA]"
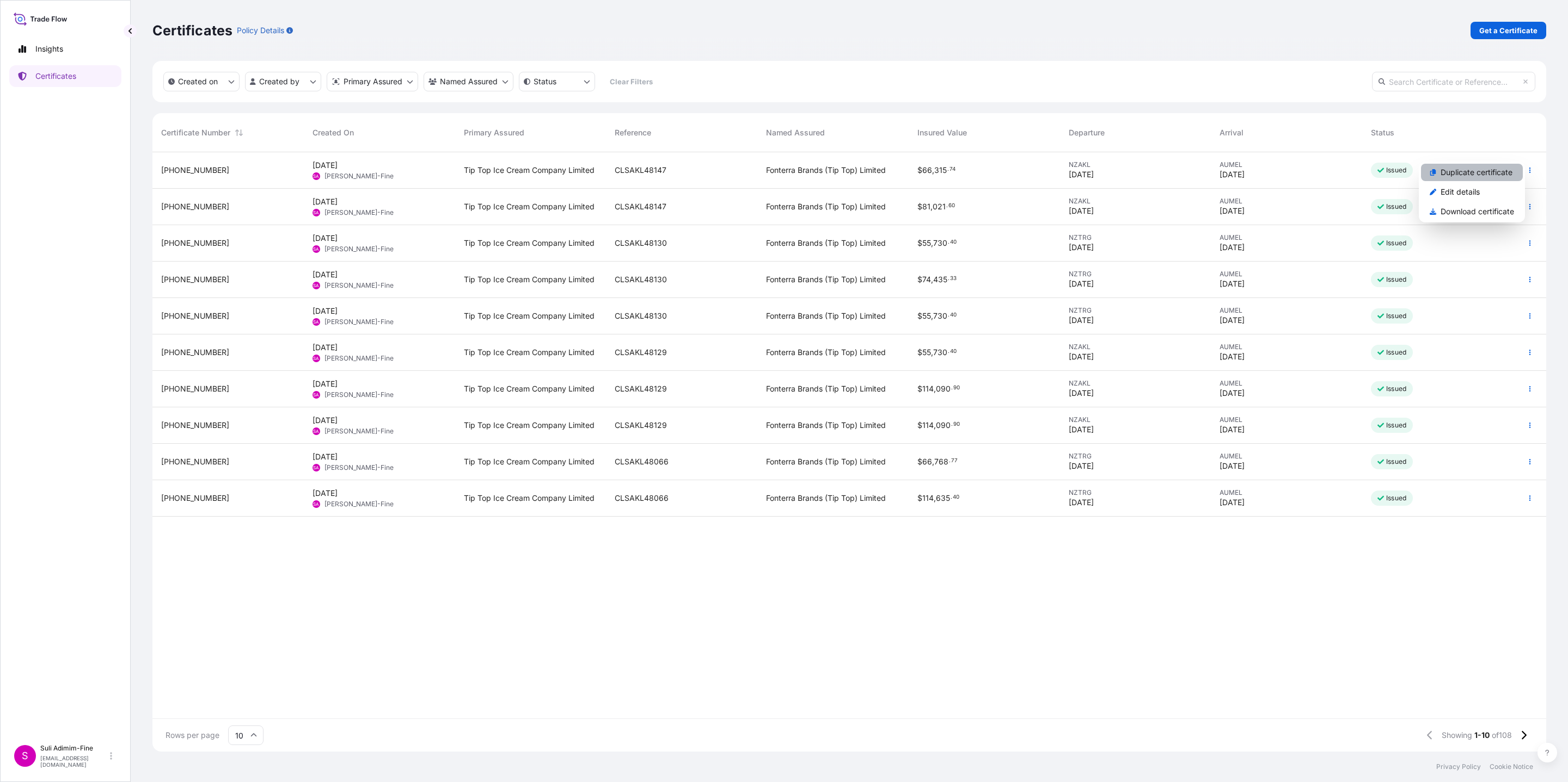
select select "Ocean Vessel"
select select "31891"
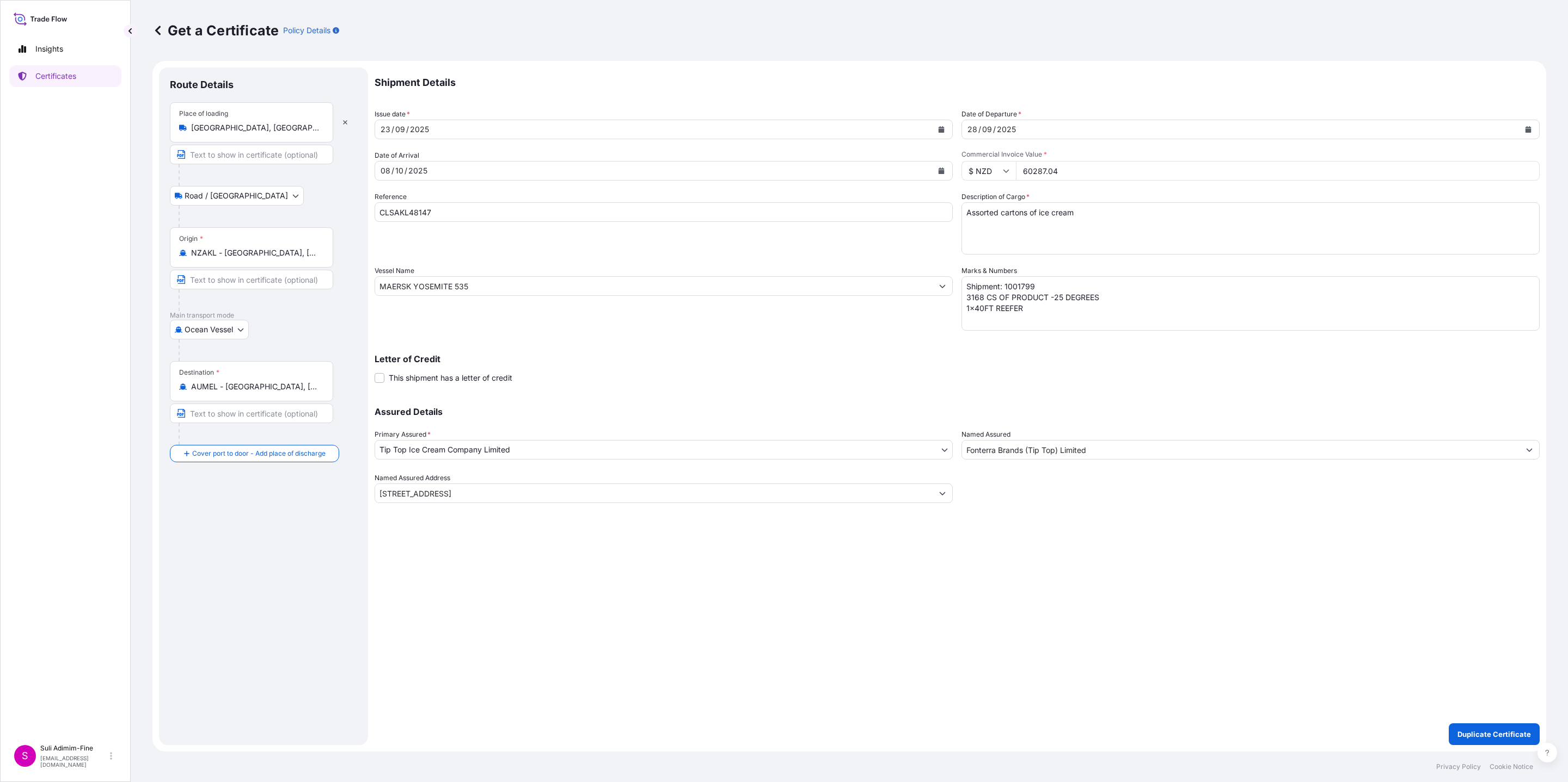
click at [938, 132] on icon "Calendar" at bounding box center [941, 130] width 6 height 6
click at [433, 261] on div "24" at bounding box center [435, 262] width 19 height 19
click at [1065, 285] on textarea "Shipment: 1001799 3168 CS OF PRODUCT -25 DEGREES 1x40FT REEFER" at bounding box center [1250, 303] width 578 height 54
type textarea "Shipment: 1001801 3168 CS OF PRODUCT -25 DEGREES 1x40FT REEFER"
drag, startPoint x: 1070, startPoint y: 167, endPoint x: 929, endPoint y: 185, distance: 142.1
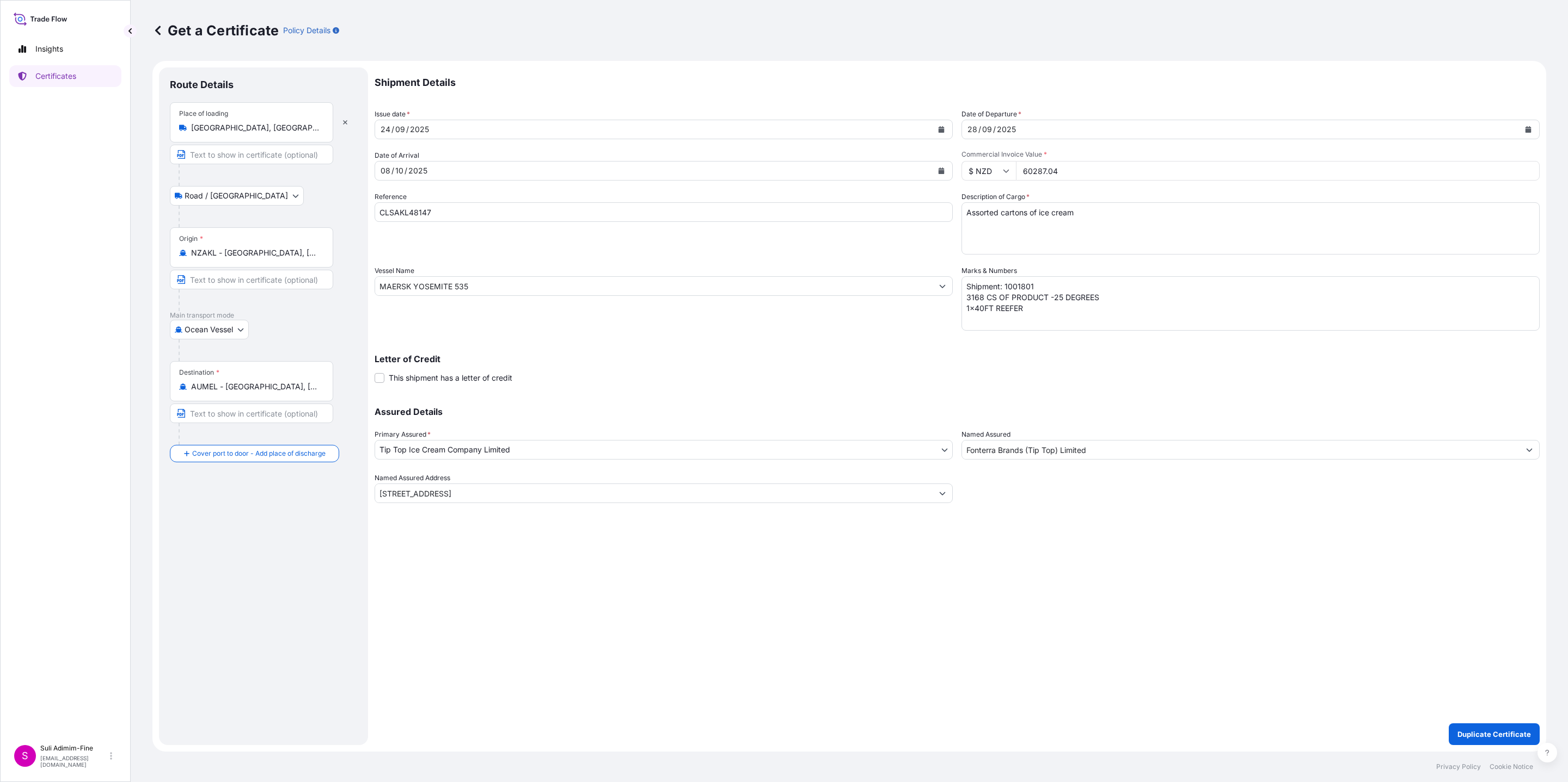
click at [929, 185] on div "Shipment Details Issue date * [DATE] Date of Departure * [DATE] Date of Arrival…" at bounding box center [957, 285] width 1165 height 436
paste input "7668.48"
type input "67668.48"
click at [1516, 736] on p "Duplicate Certificate" at bounding box center [1494, 734] width 73 height 10
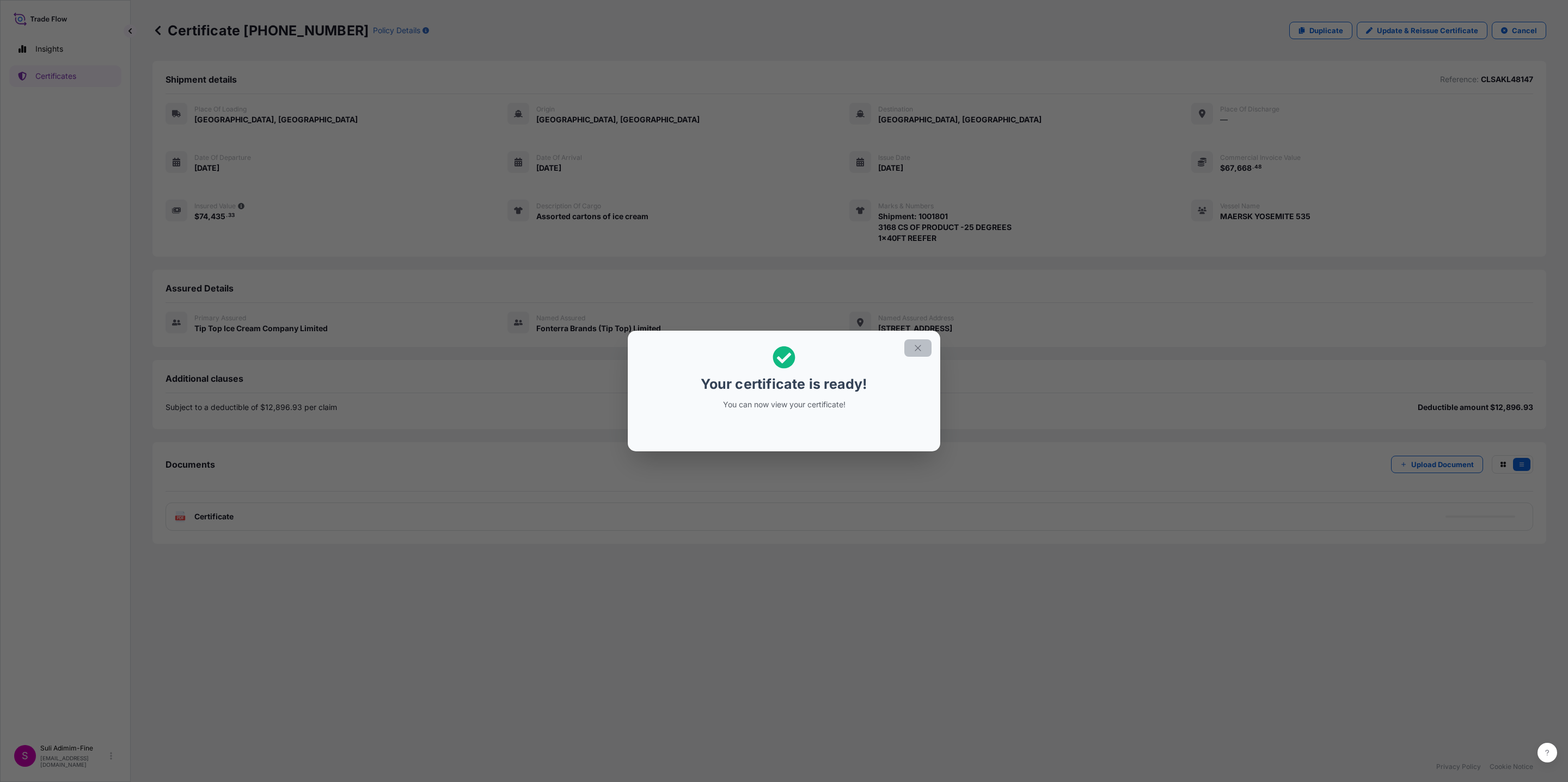
click at [915, 349] on icon "button" at bounding box center [918, 348] width 10 height 10
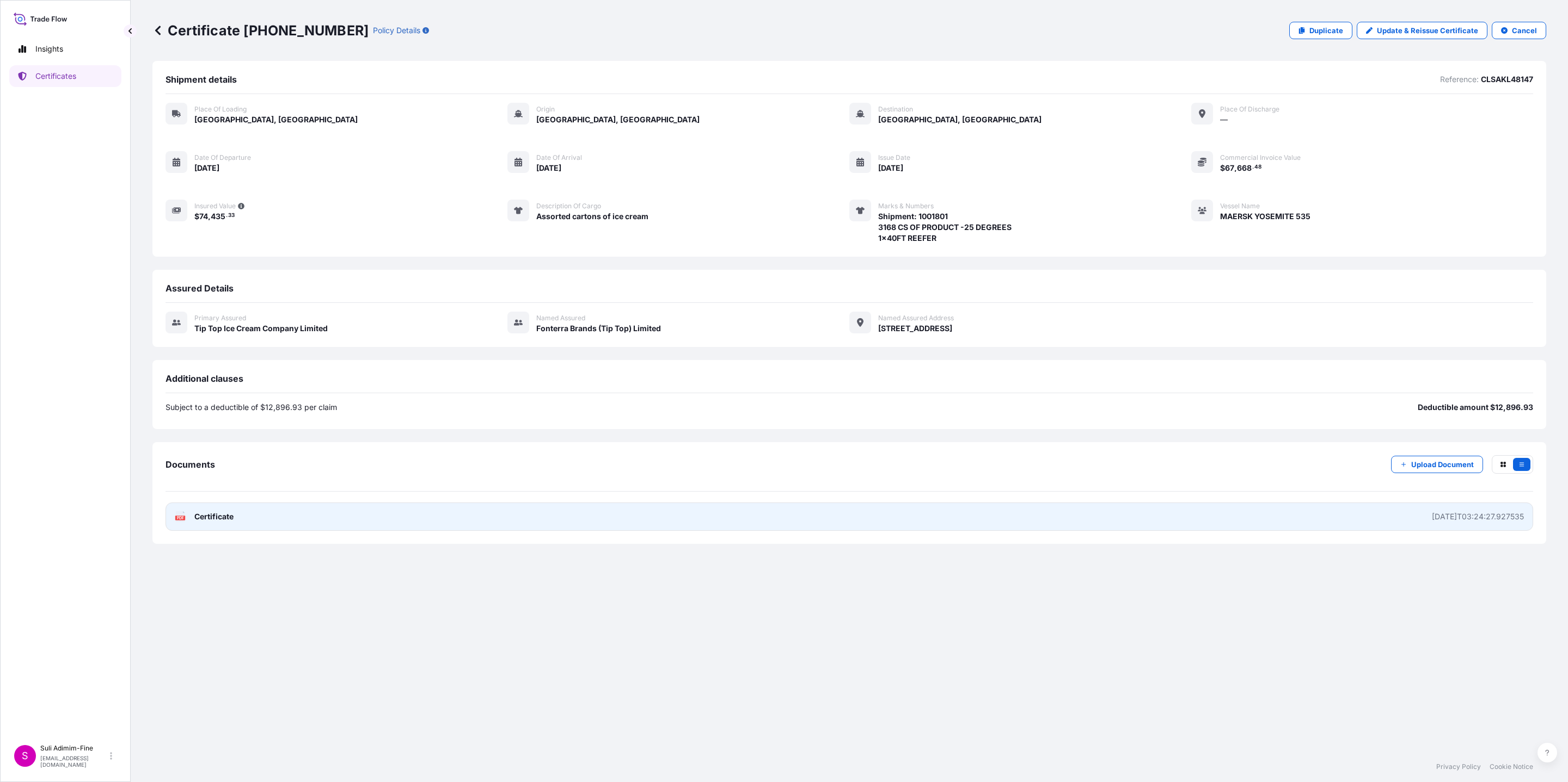
click at [220, 518] on span "Certificate" at bounding box center [214, 516] width 40 height 10
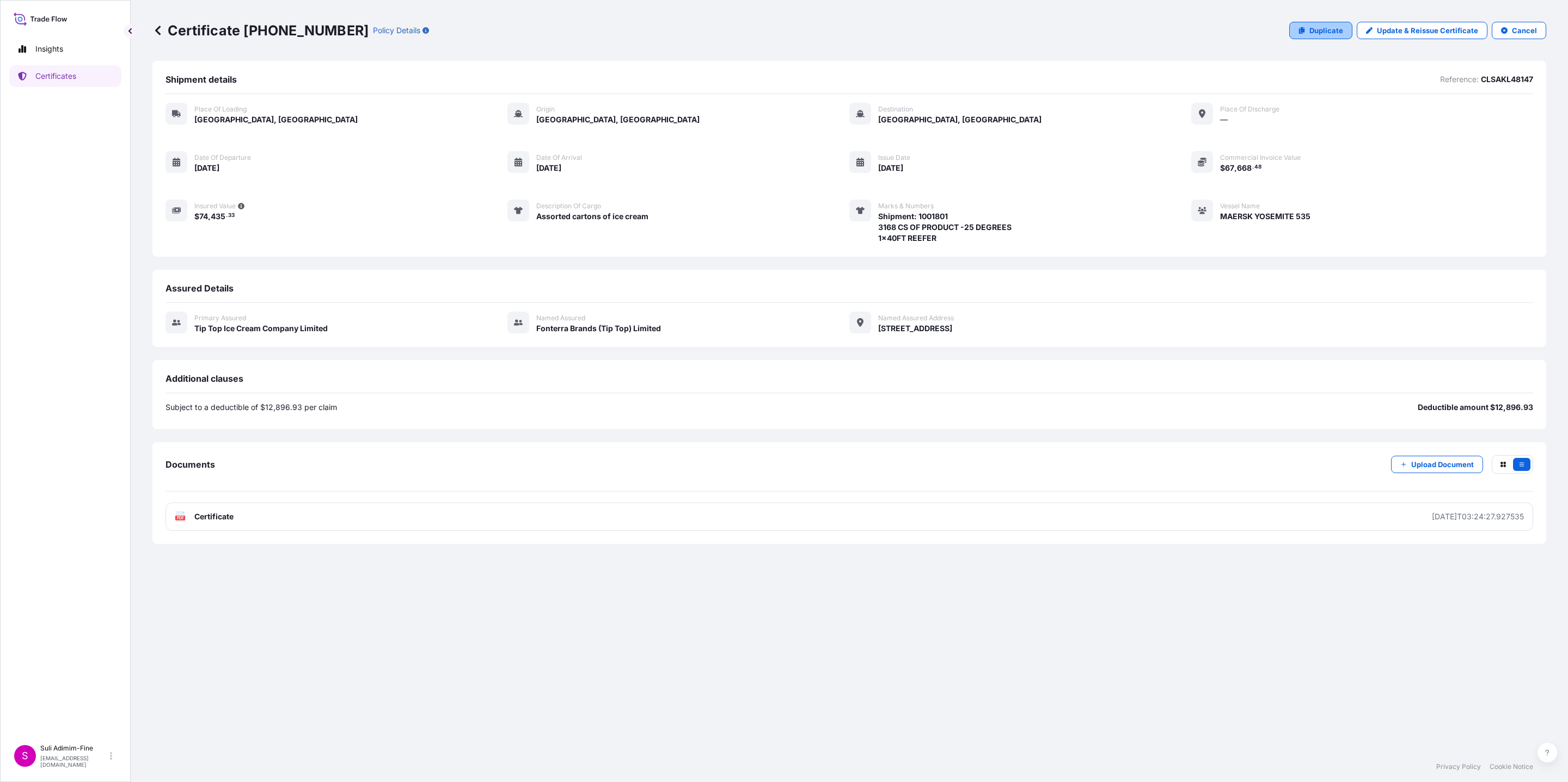
click at [1325, 31] on p "Duplicate" at bounding box center [1326, 30] width 34 height 10
select select "Road / [GEOGRAPHIC_DATA]"
select select "Ocean Vessel"
select select "31891"
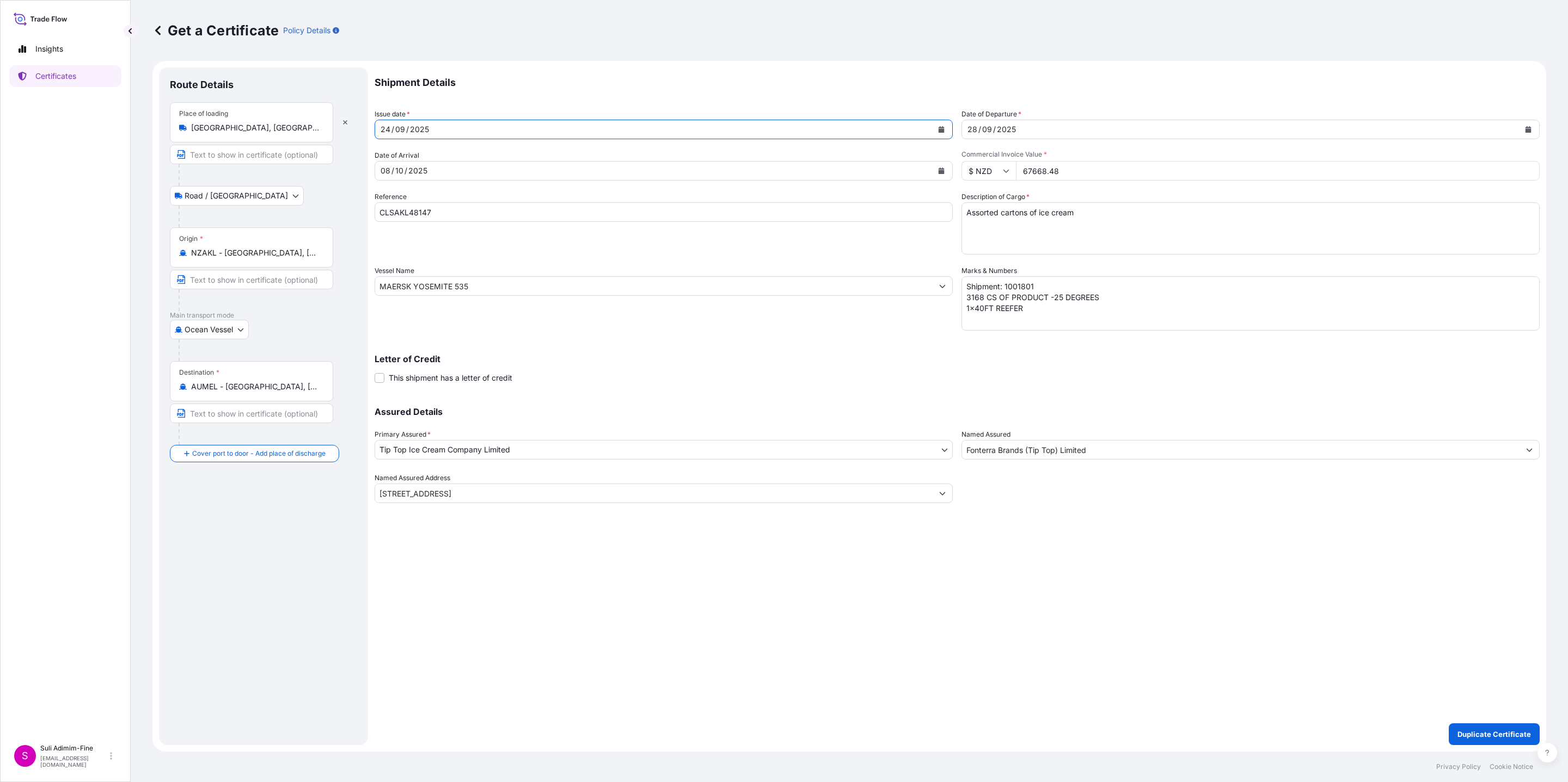
click at [940, 128] on icon "Calendar" at bounding box center [940, 130] width 6 height 6
click at [459, 260] on div "25" at bounding box center [456, 262] width 19 height 19
drag, startPoint x: 1094, startPoint y: 172, endPoint x: 983, endPoint y: 168, distance: 111.1
click at [983, 168] on div "$ NZD 67668.48" at bounding box center [1250, 171] width 578 height 19
paste input "1723.20"
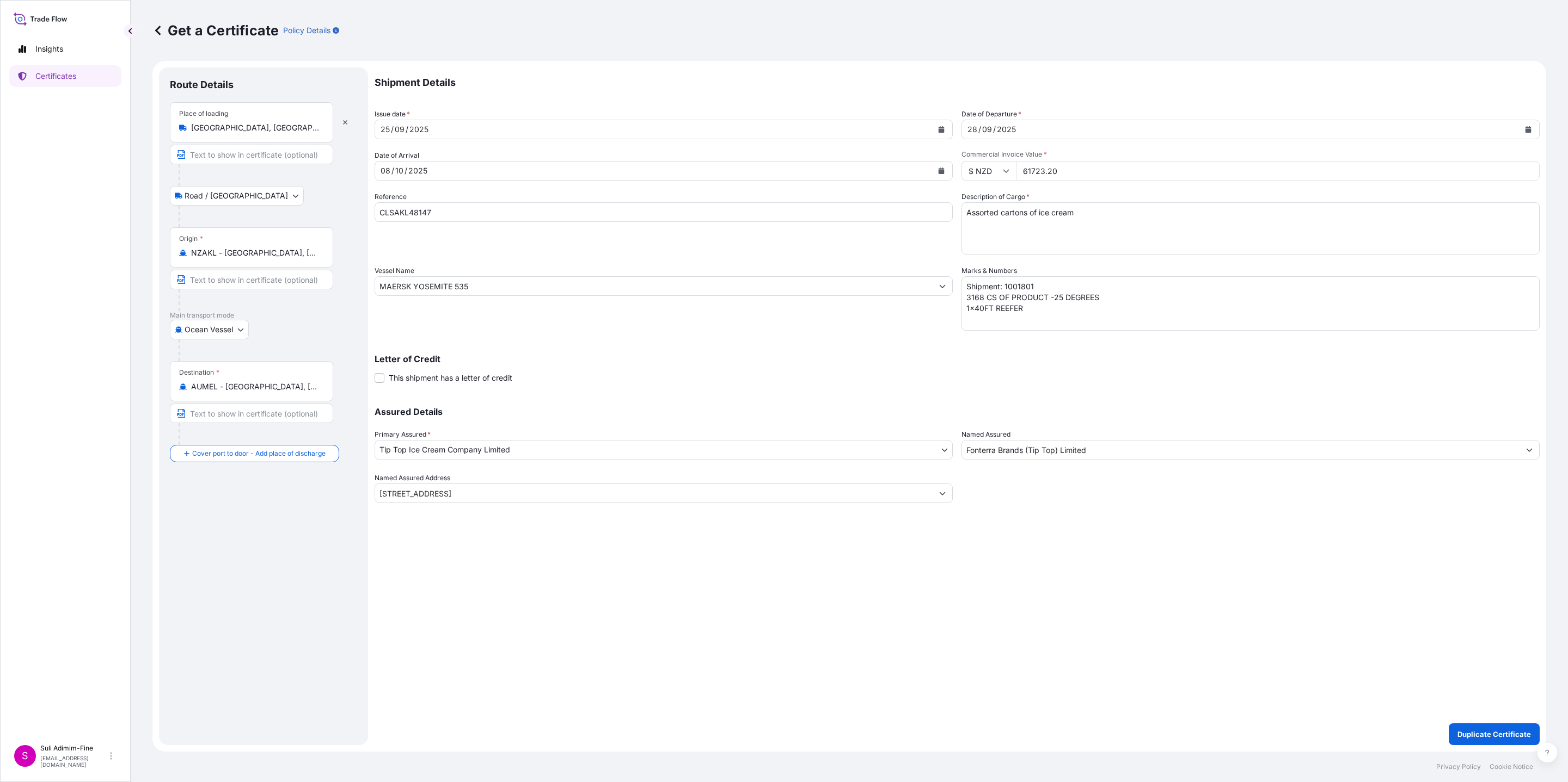
type input "61723.20"
click at [1040, 286] on textarea "Shipment: 1001801 3168 CS OF PRODUCT -25 DEGREES 1x40FT REEFER" at bounding box center [1250, 303] width 578 height 54
type textarea "Shipment: 1001803 3168 CS OF PRODUCT -25 DEGREES 1x40FT REEFER"
click at [1488, 734] on p "Duplicate Certificate" at bounding box center [1494, 734] width 73 height 10
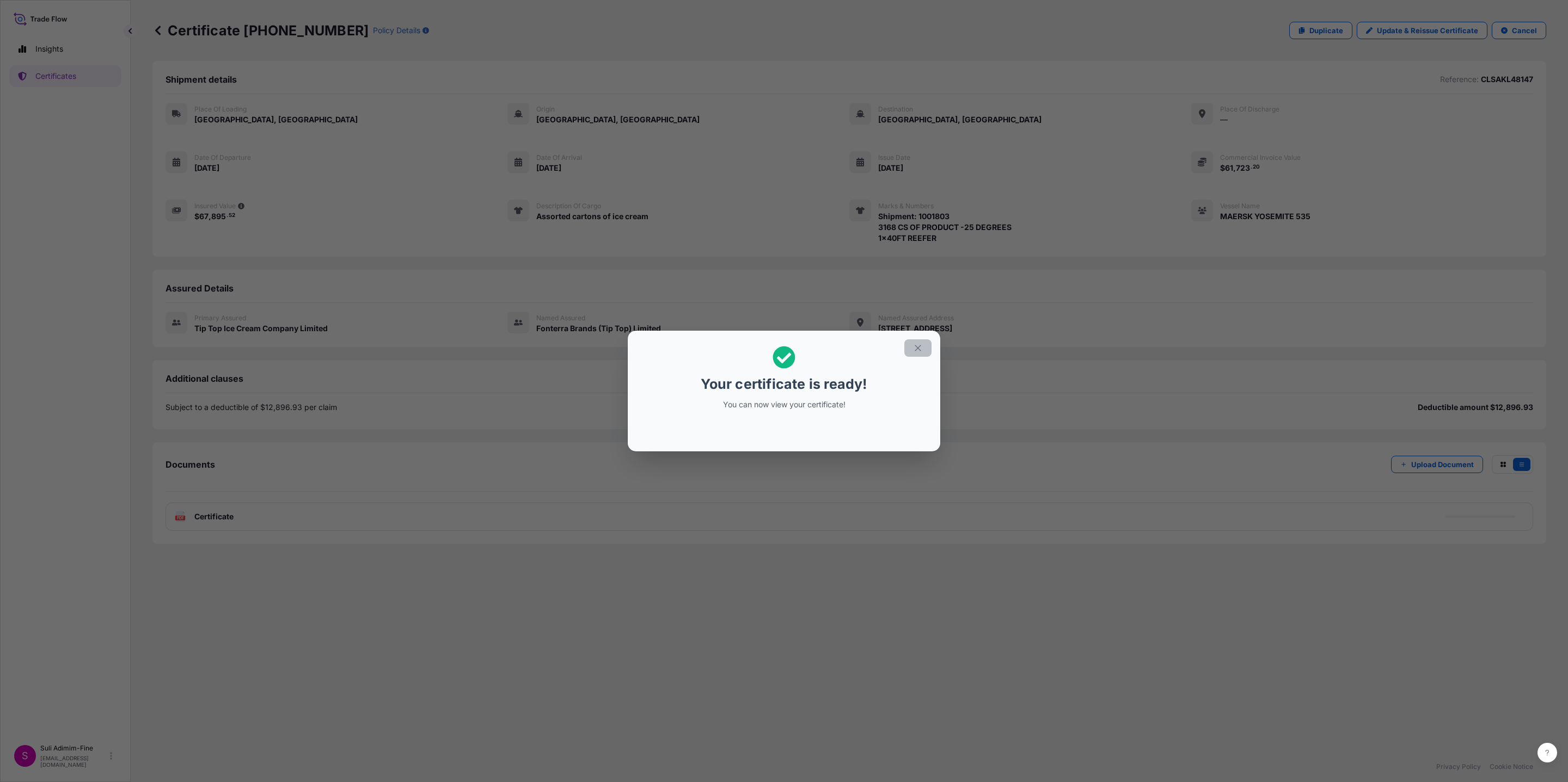
click at [918, 348] on icon "button" at bounding box center [918, 348] width 10 height 10
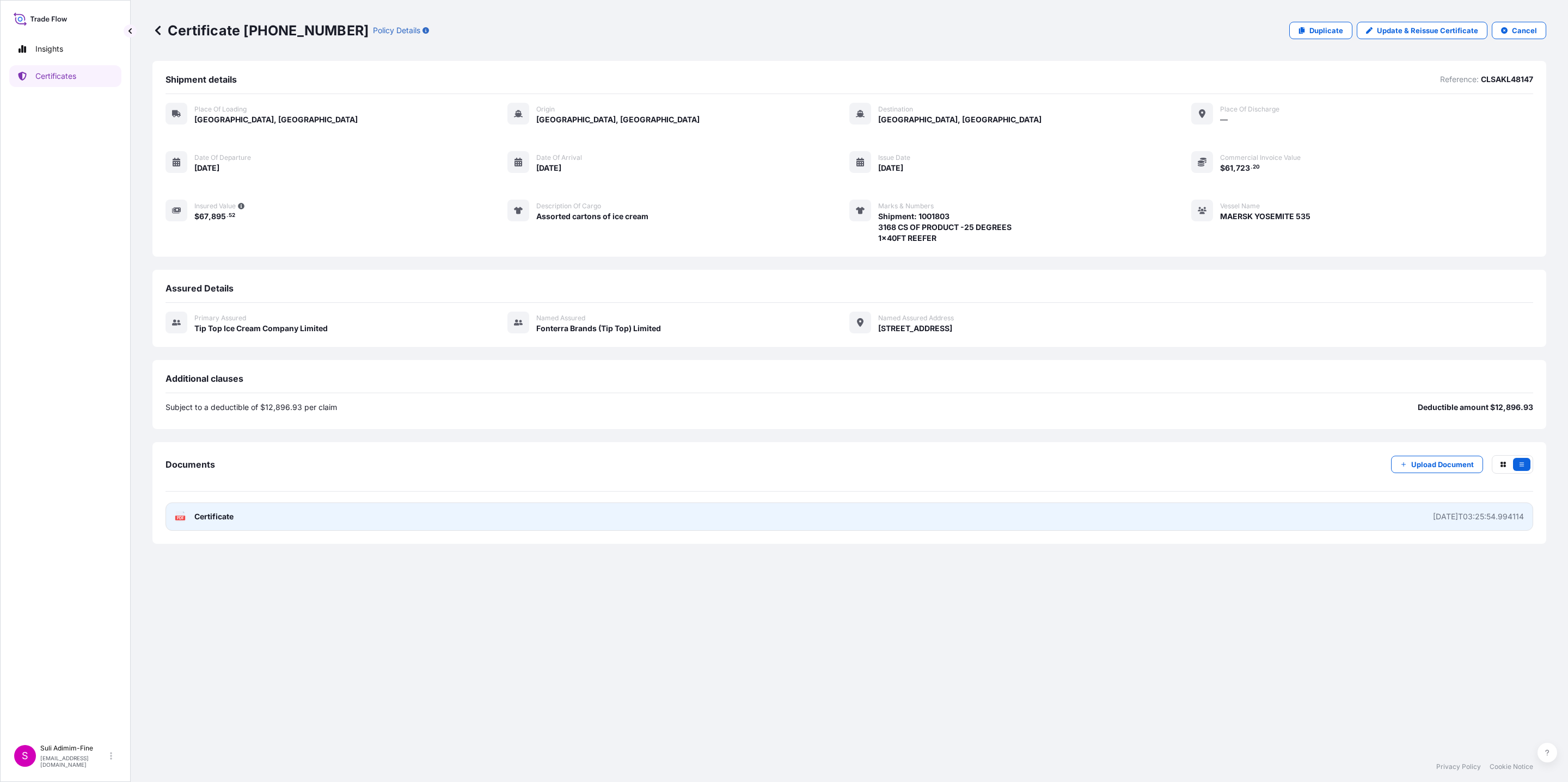
click at [220, 519] on span "Certificate" at bounding box center [214, 516] width 40 height 10
